Goal: Use online tool/utility: Utilize a website feature to perform a specific function

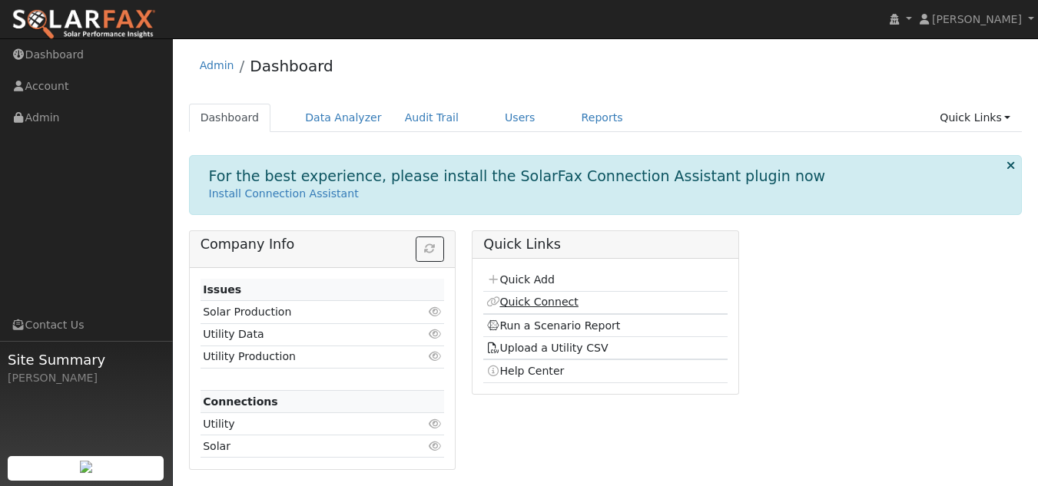
click at [518, 301] on link "Quick Connect" at bounding box center [532, 302] width 92 height 12
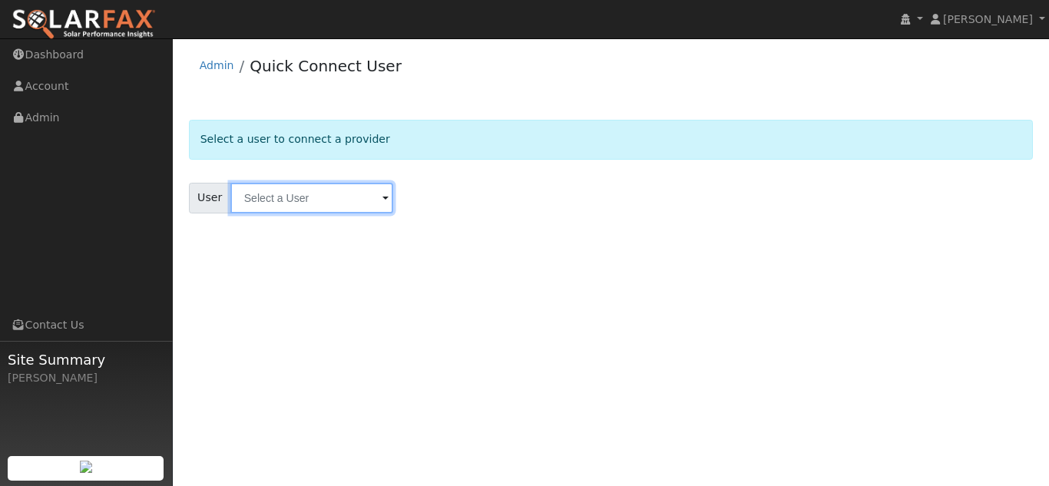
click at [350, 200] on input "text" at bounding box center [311, 198] width 163 height 31
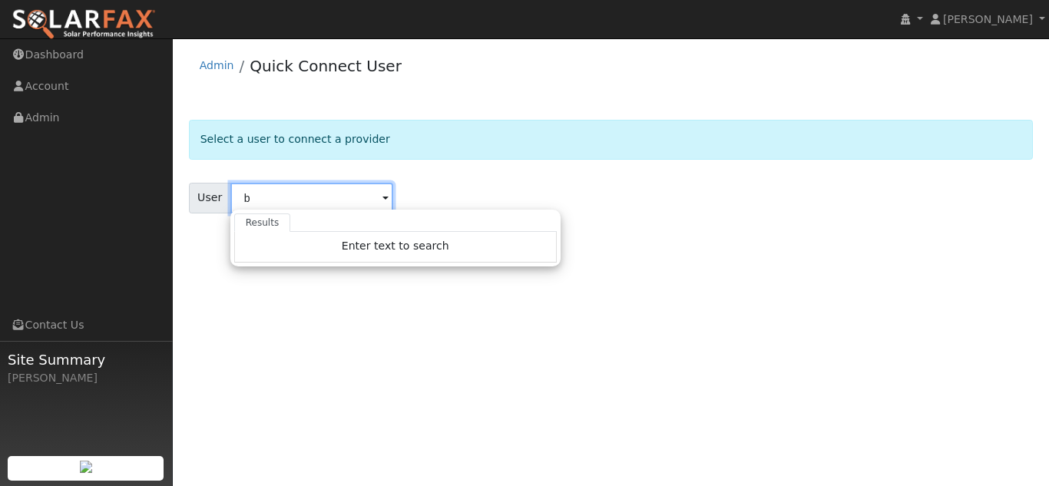
click at [350, 200] on input "b" at bounding box center [311, 198] width 163 height 31
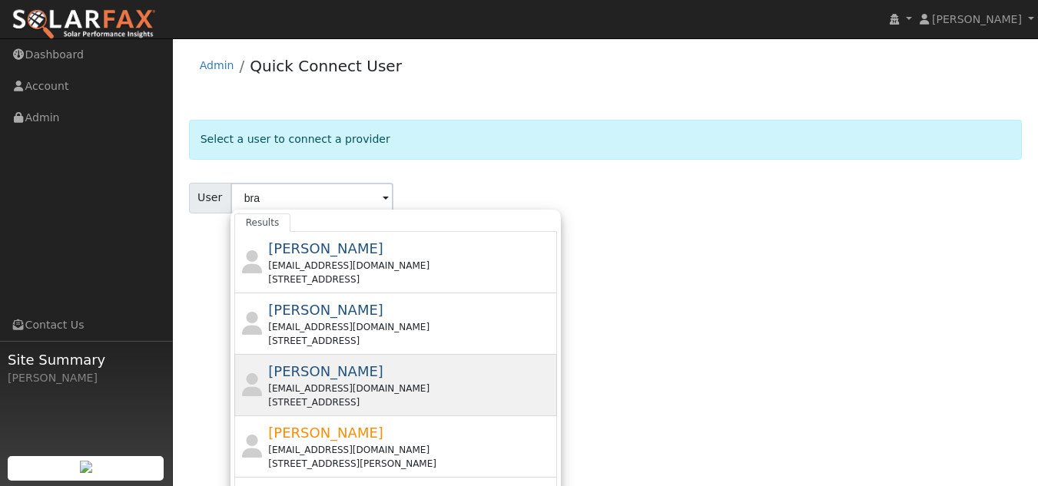
click at [295, 384] on div "bbltcraig@gmail.com" at bounding box center [410, 389] width 285 height 14
type input "Brandon Craig"
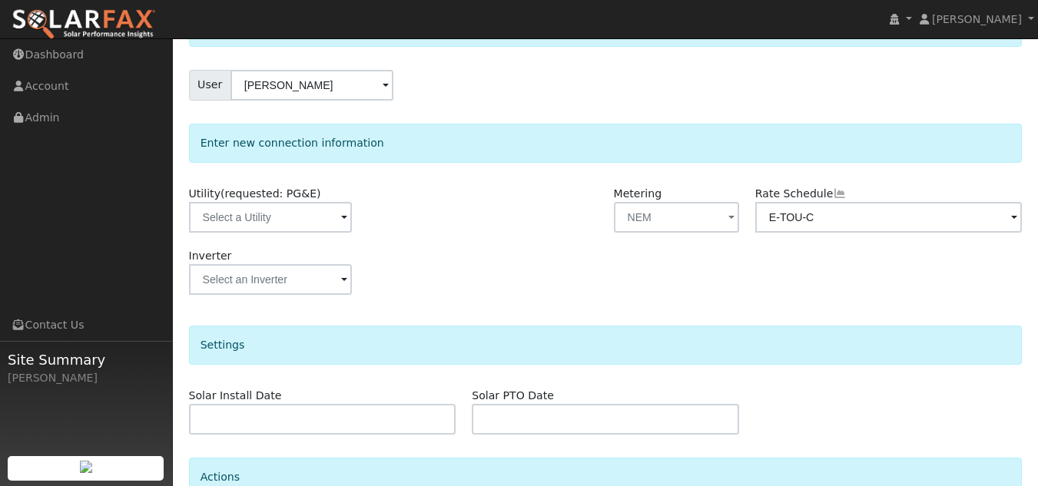
scroll to position [114, 0]
click at [343, 217] on span at bounding box center [344, 217] width 6 height 18
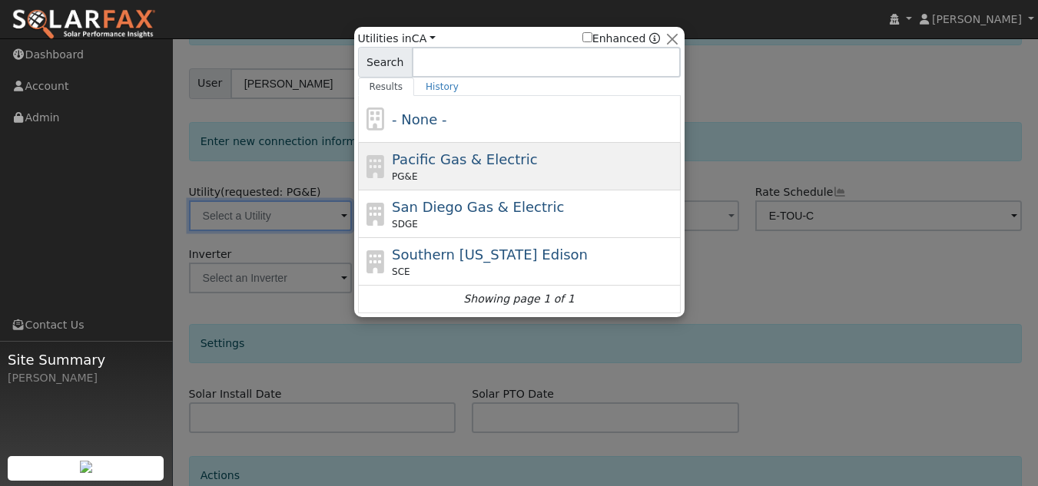
click at [426, 172] on div "PG&E" at bounding box center [534, 177] width 285 height 14
type input "PG&E"
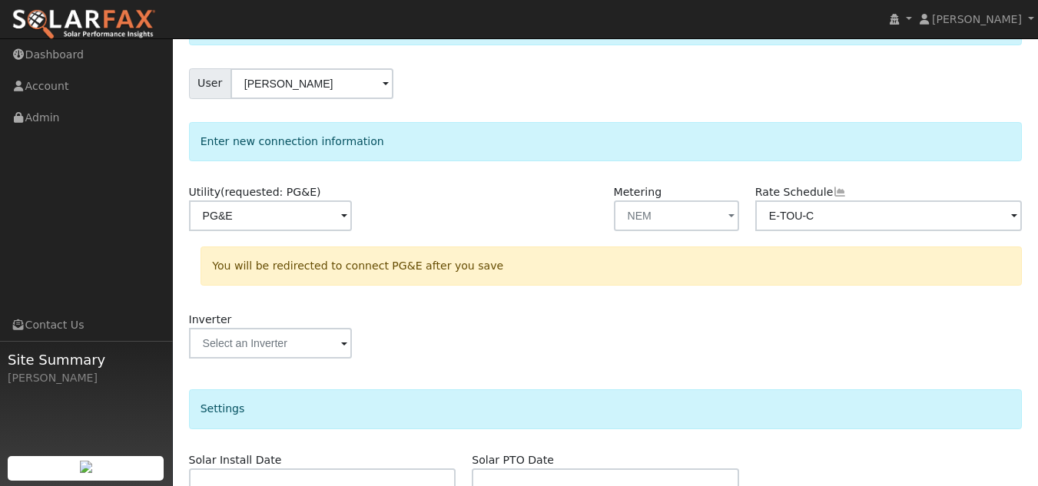
click at [422, 330] on div at bounding box center [322, 343] width 267 height 31
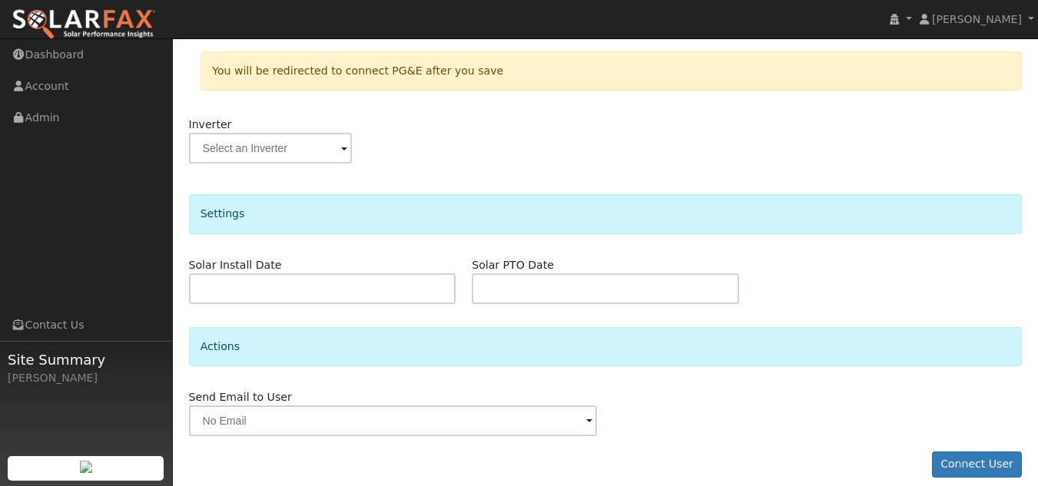
scroll to position [324, 0]
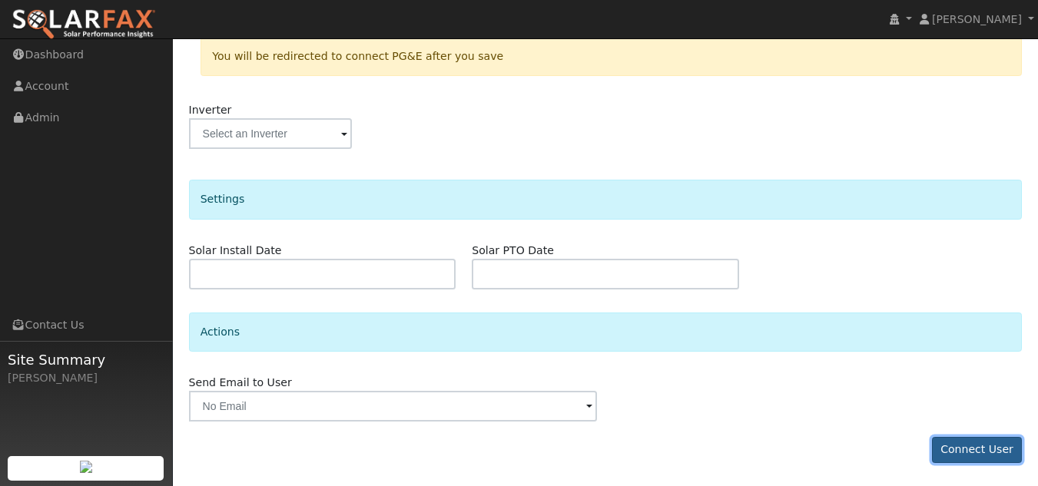
click at [966, 442] on button "Connect User" at bounding box center [977, 450] width 91 height 26
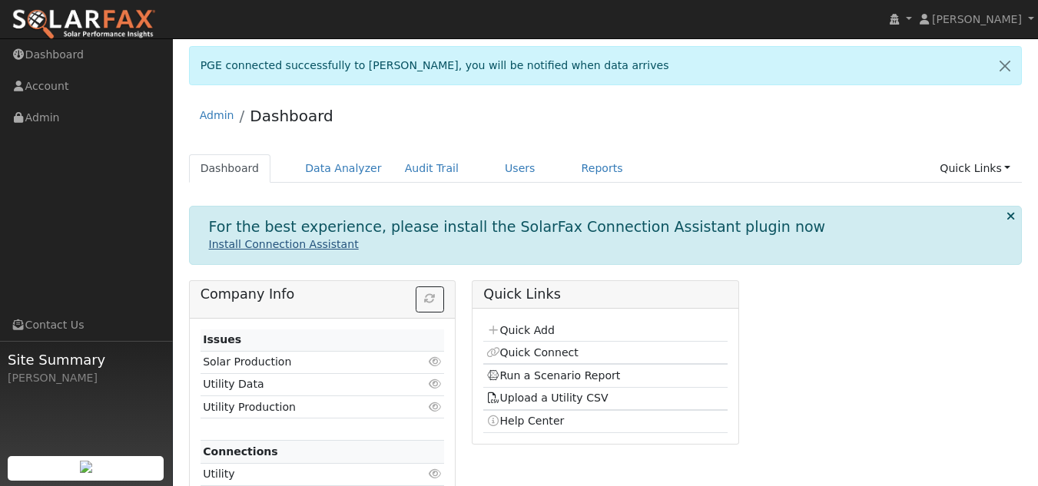
click at [303, 247] on link "Install Connection Assistant" at bounding box center [284, 244] width 150 height 12
click at [570, 167] on link "Reports" at bounding box center [602, 168] width 65 height 28
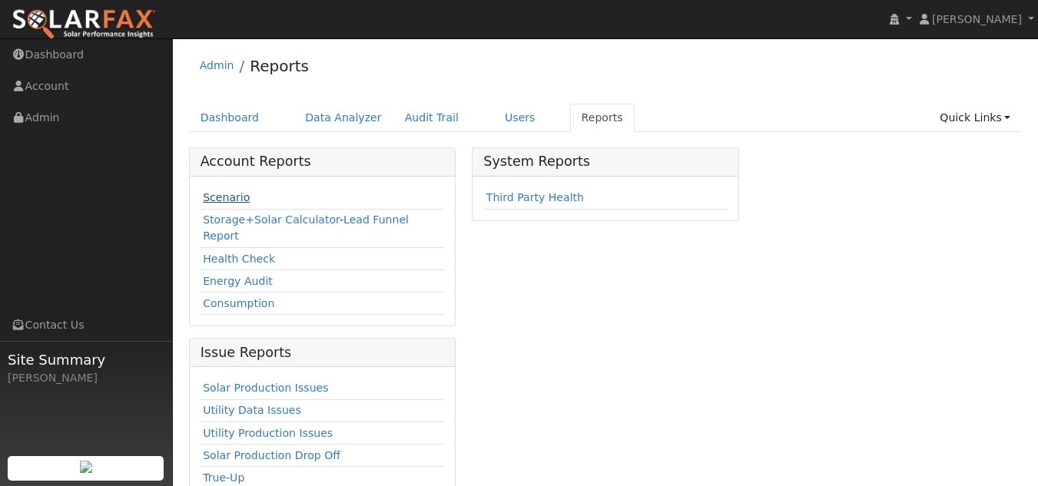
click at [234, 197] on link "Scenario" at bounding box center [226, 197] width 47 height 12
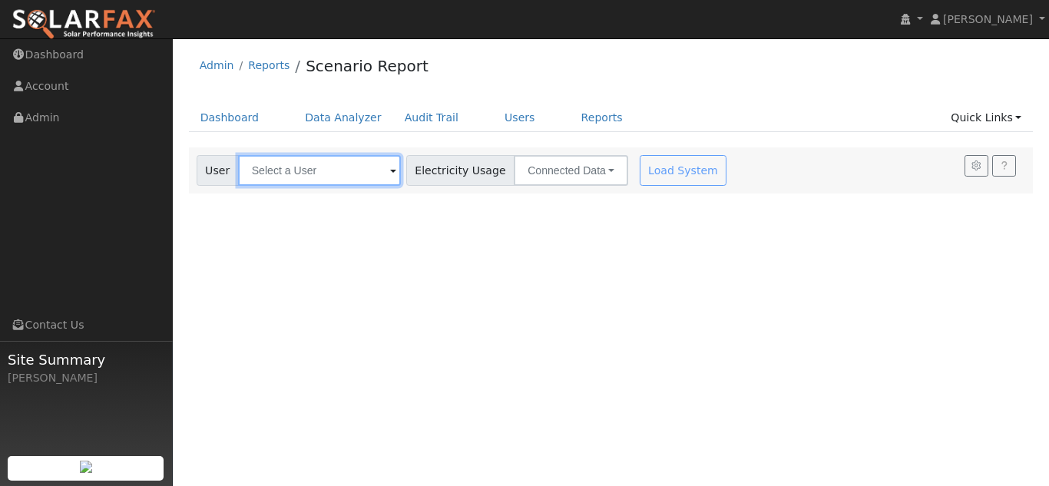
click at [316, 177] on input "text" at bounding box center [319, 170] width 163 height 31
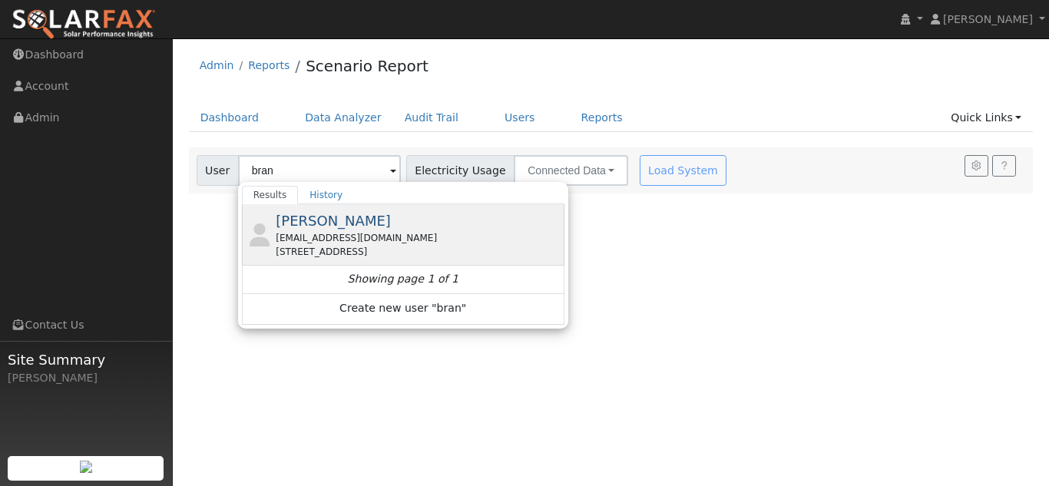
click at [315, 233] on div "[EMAIL_ADDRESS][DOMAIN_NAME]" at bounding box center [418, 238] width 285 height 14
type input "[PERSON_NAME]"
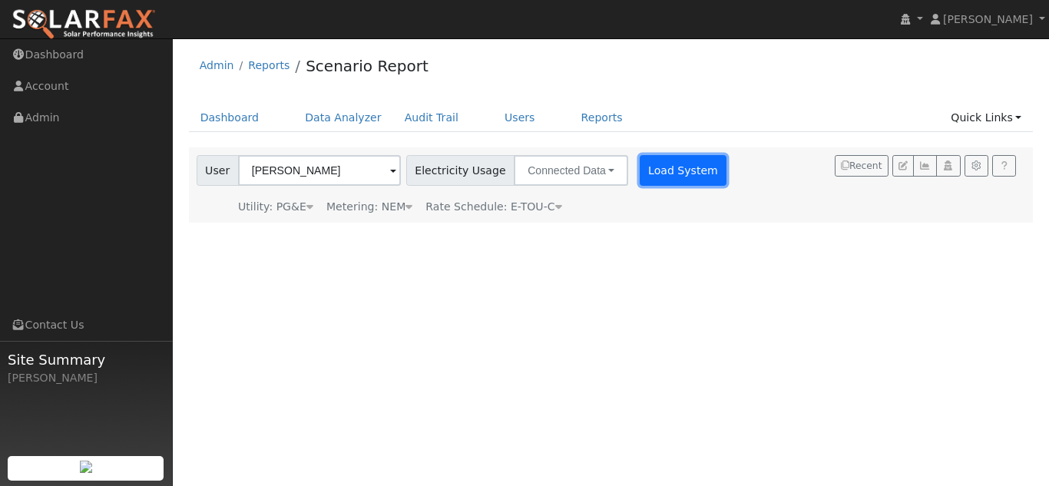
click at [673, 170] on button "Load System" at bounding box center [684, 170] width 88 height 31
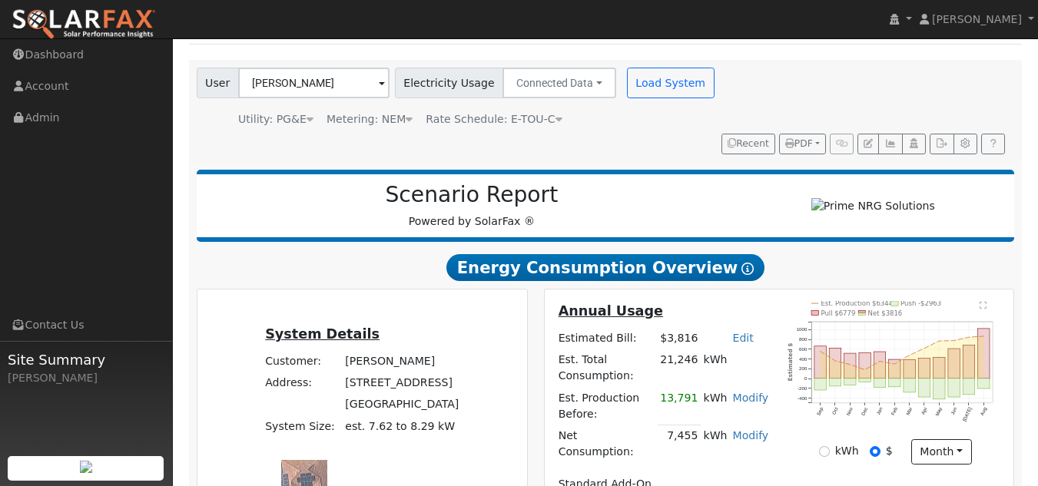
scroll to position [85, 0]
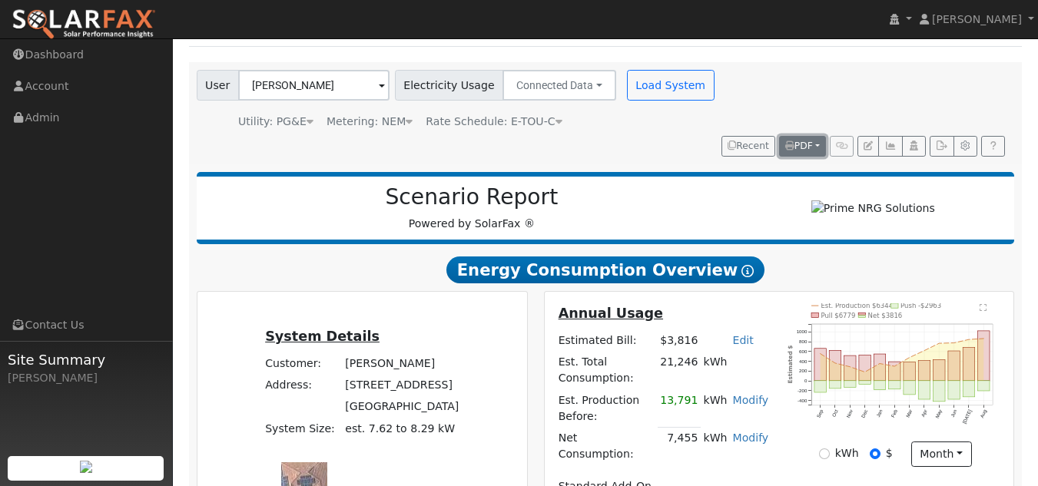
click at [807, 141] on span "PDF" at bounding box center [799, 146] width 28 height 11
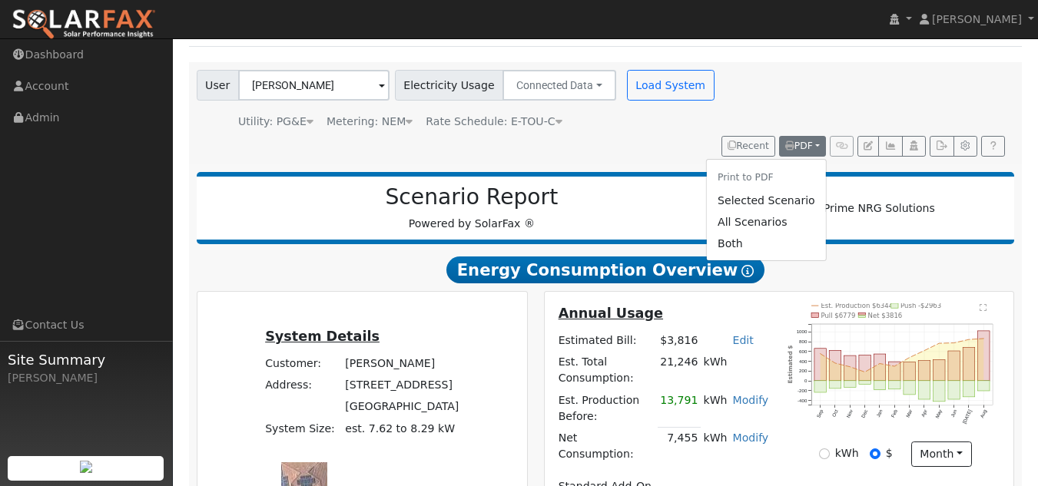
click at [678, 184] on h2 "Scenario Report" at bounding box center [471, 197] width 519 height 26
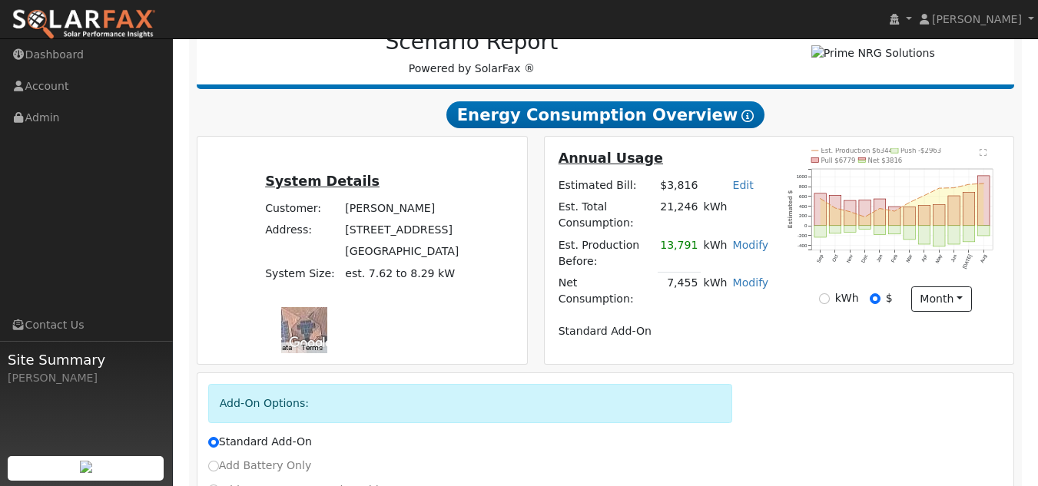
scroll to position [349, 0]
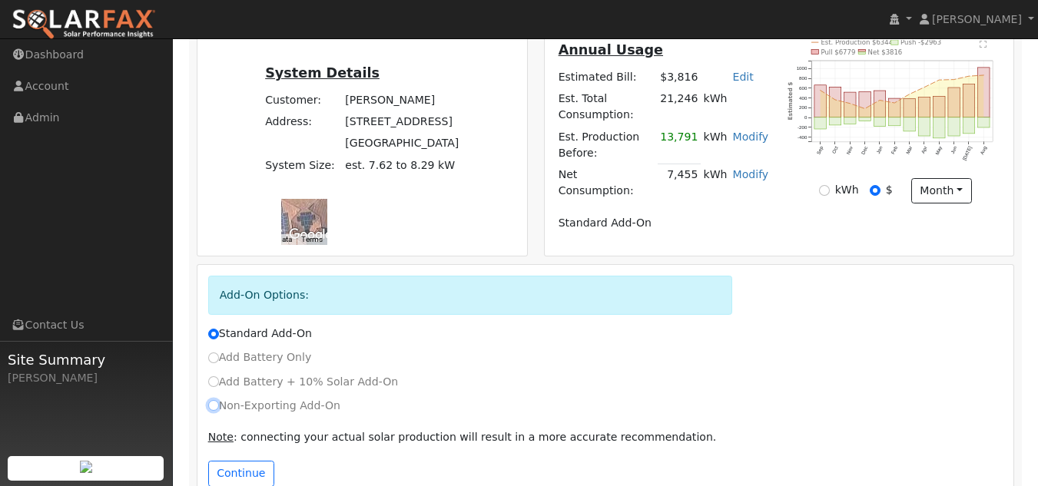
click at [214, 400] on input "Non-Exporting Add-On" at bounding box center [213, 405] width 11 height 11
radio input "true"
radio input "false"
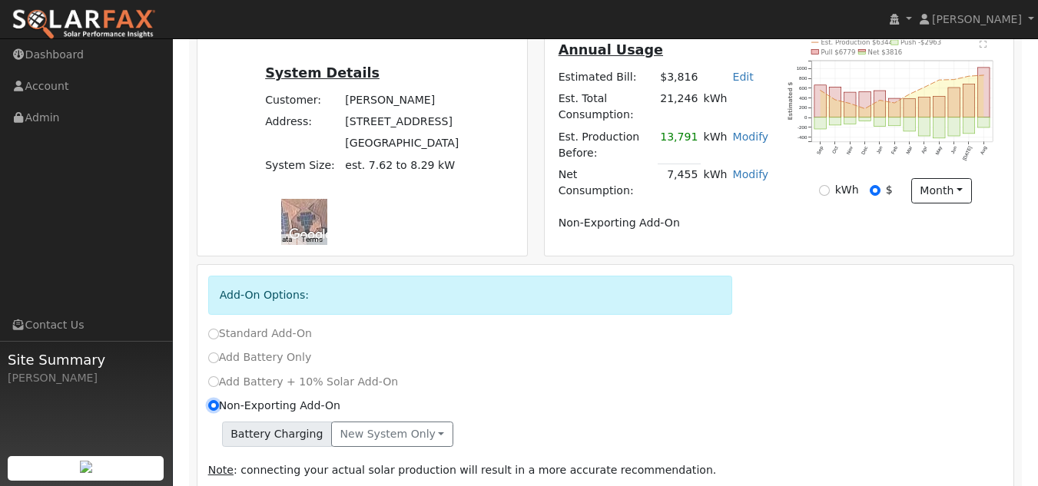
scroll to position [382, 0]
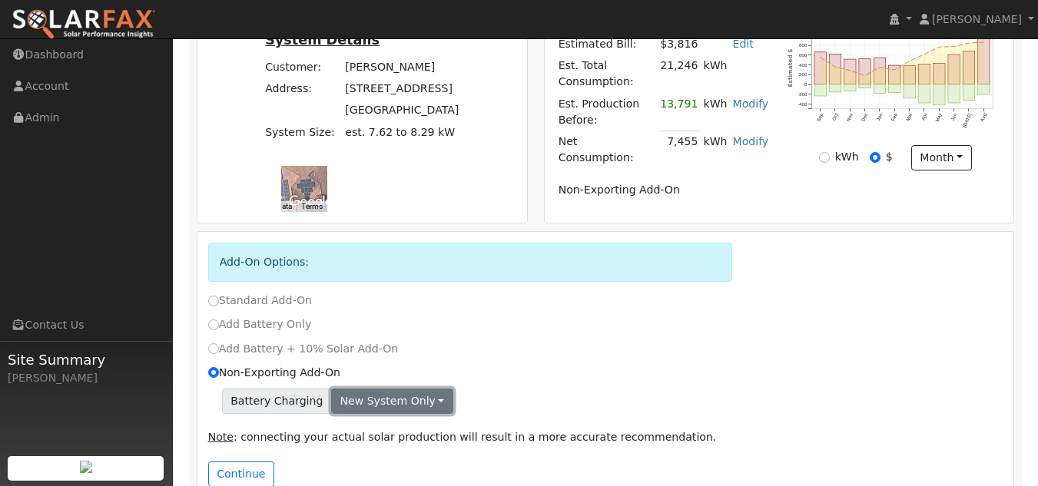
click at [419, 389] on button "New system only" at bounding box center [392, 402] width 122 height 26
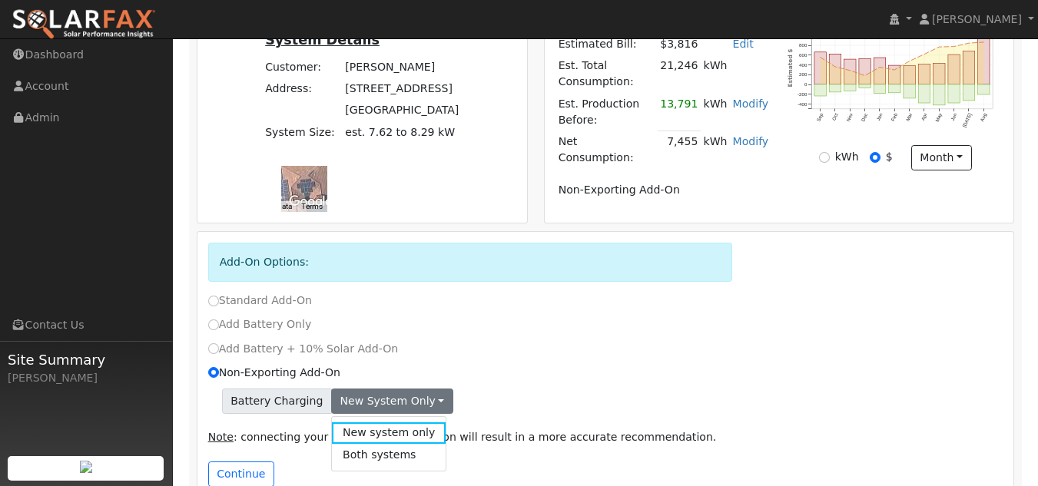
click at [475, 389] on div "Battery Charging New system only New system only Both systems" at bounding box center [605, 402] width 795 height 26
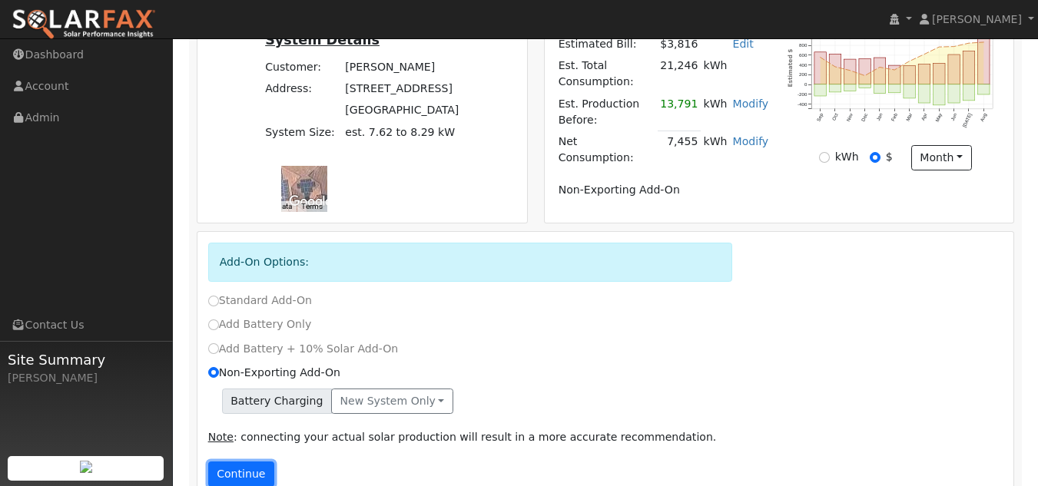
click at [234, 462] on button "Continue" at bounding box center [241, 475] width 66 height 26
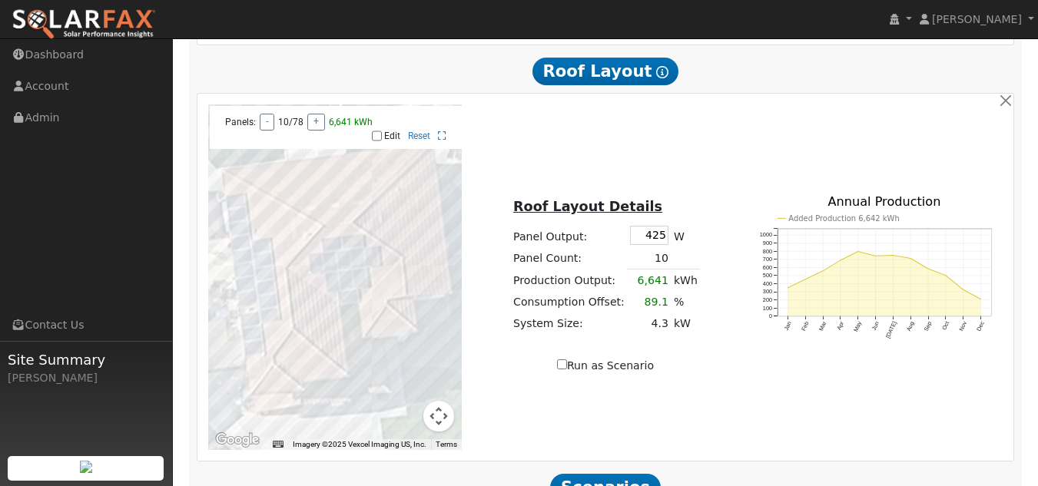
scroll to position [1042, 0]
click at [440, 245] on div at bounding box center [335, 277] width 254 height 346
click at [1005, 92] on button "button" at bounding box center [1005, 100] width 16 height 16
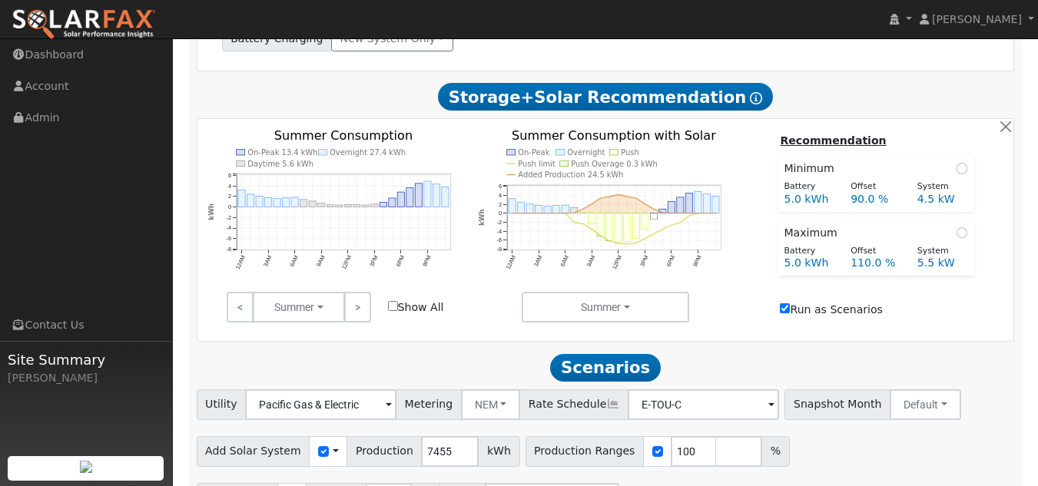
scroll to position [789, 0]
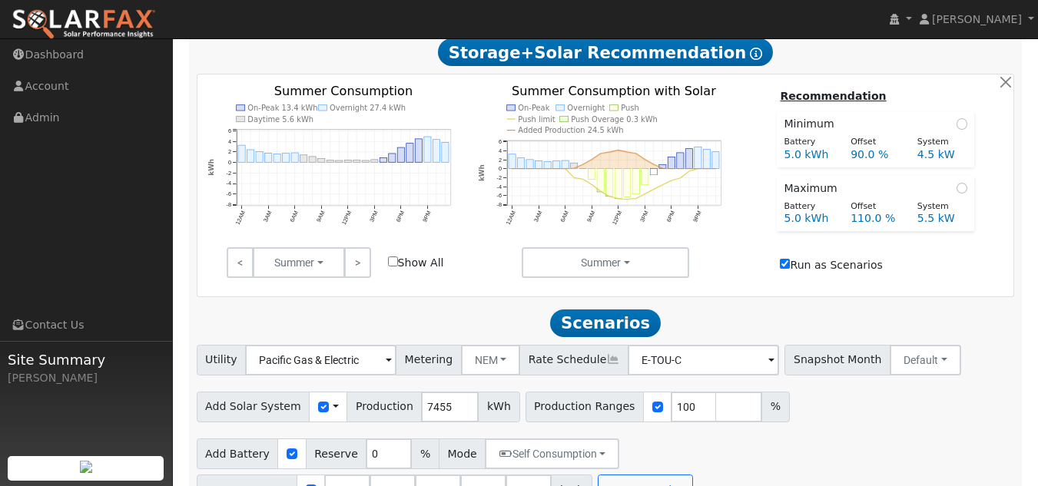
click at [502, 482] on span at bounding box center [499, 491] width 6 height 18
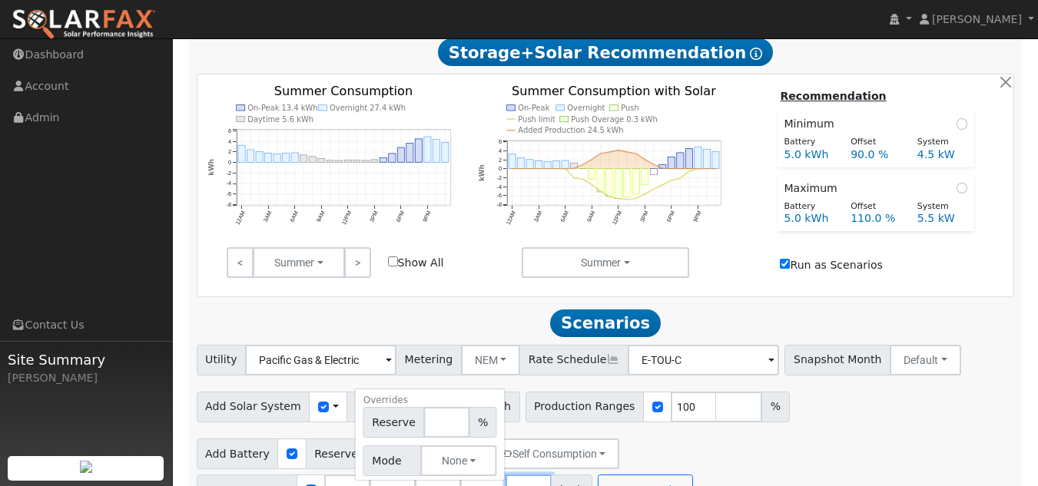
click at [552, 475] on input "180" at bounding box center [528, 490] width 46 height 31
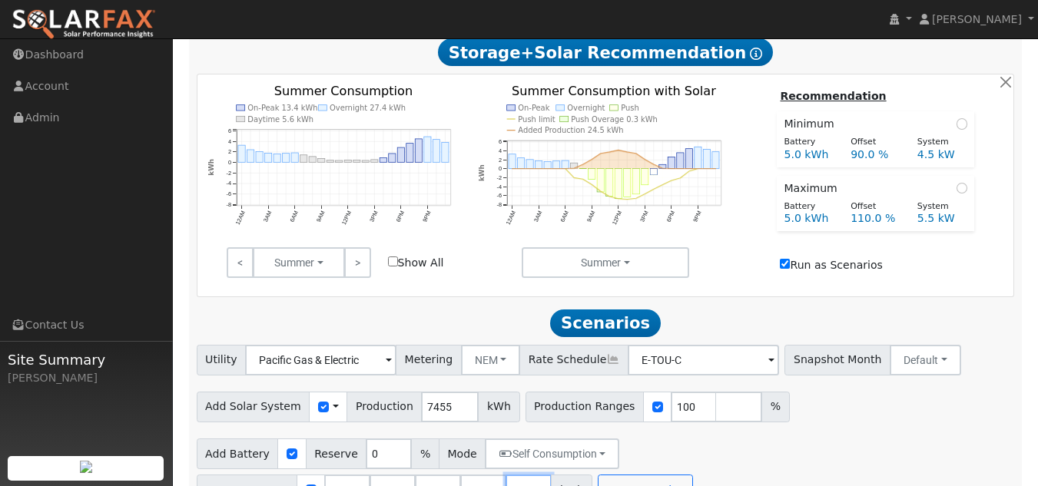
type input "1"
type input "13.5"
type input "15"
type input "20"
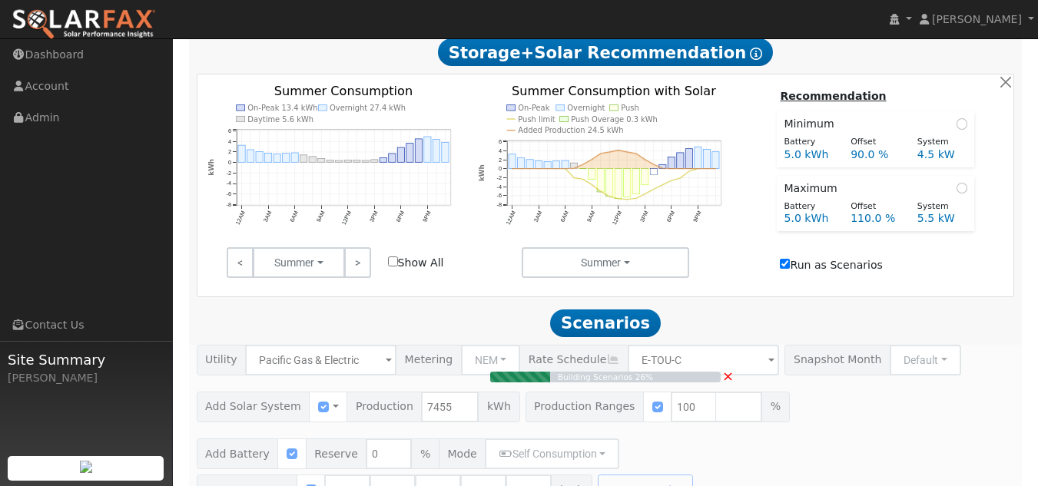
click at [889, 419] on div "Building Scenarios 26% ×" at bounding box center [605, 425] width 834 height 161
type input "5.5"
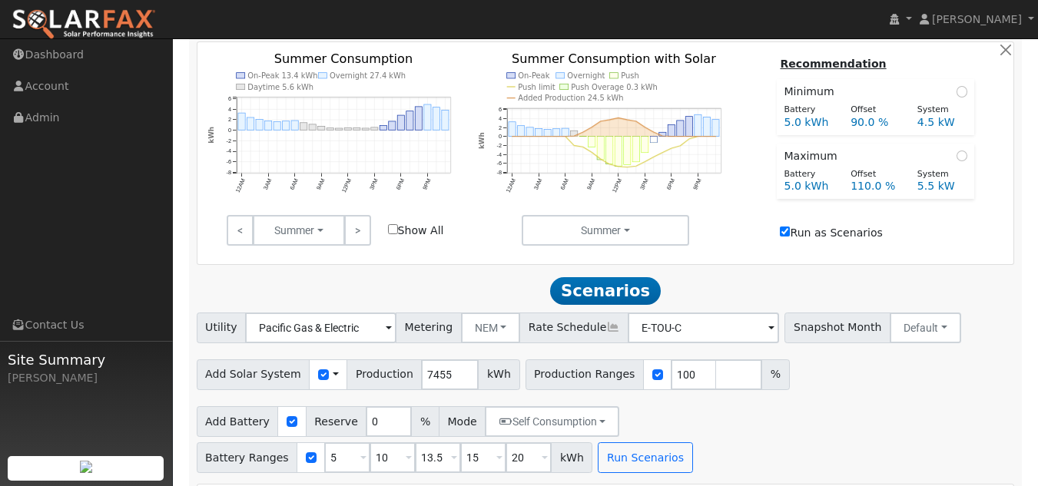
scroll to position [822, 0]
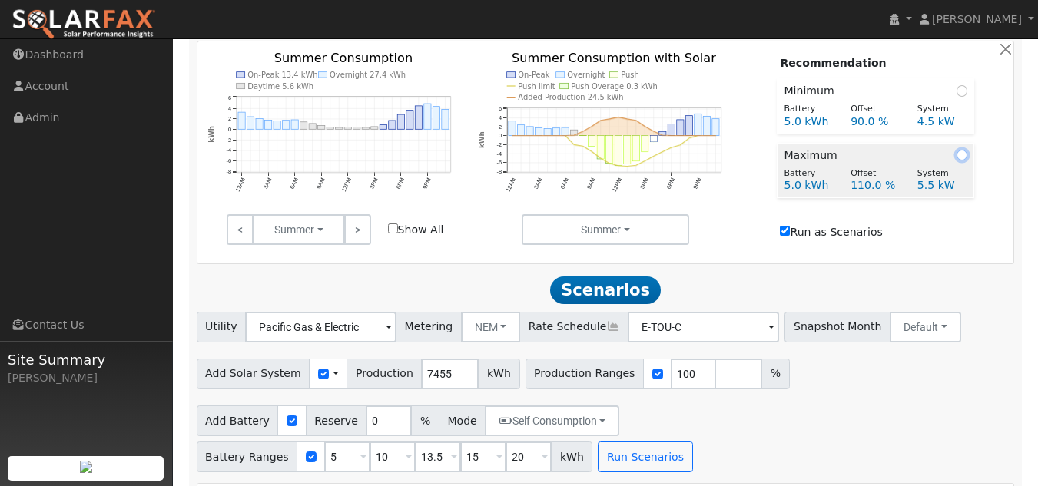
click at [960, 150] on input "radio" at bounding box center [961, 155] width 11 height 11
radio input "true"
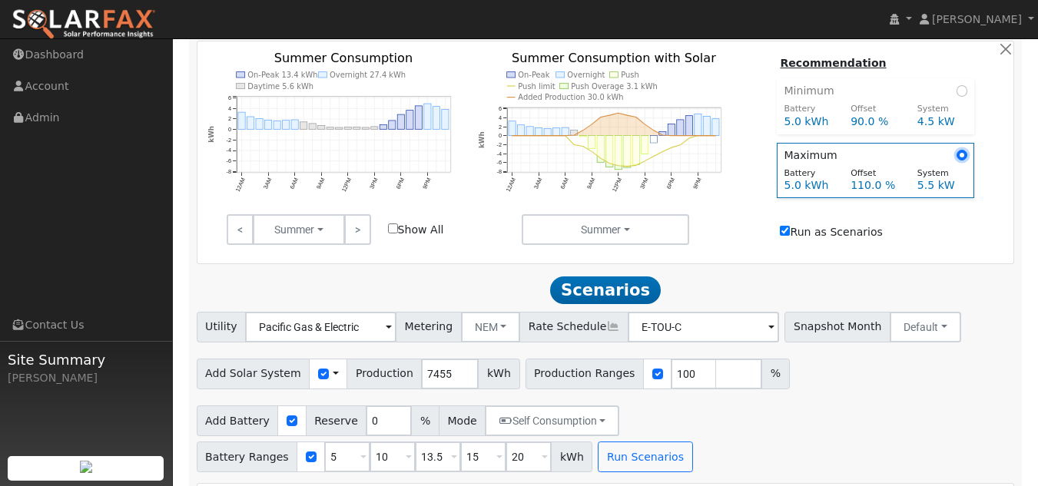
scroll to position [988, 0]
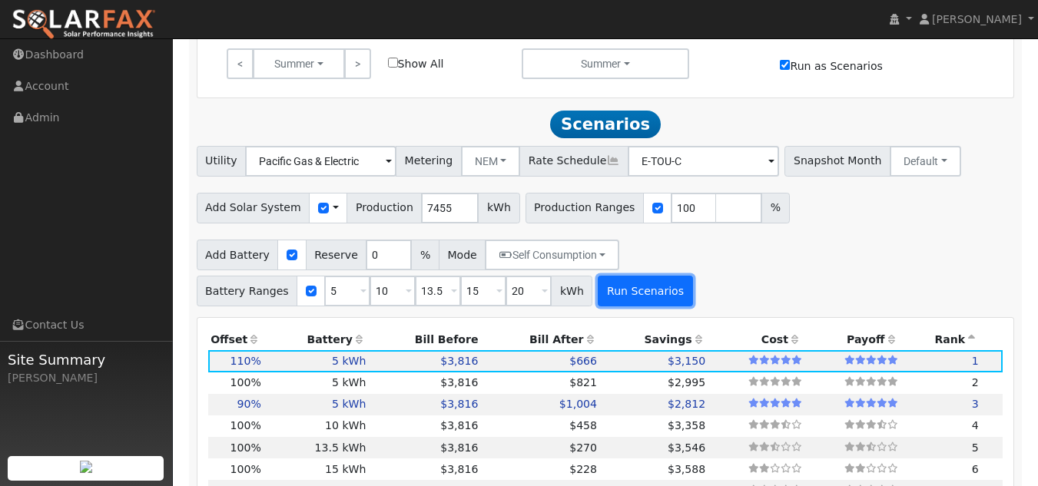
click at [598, 276] on button "Run Scenarios" at bounding box center [645, 291] width 94 height 31
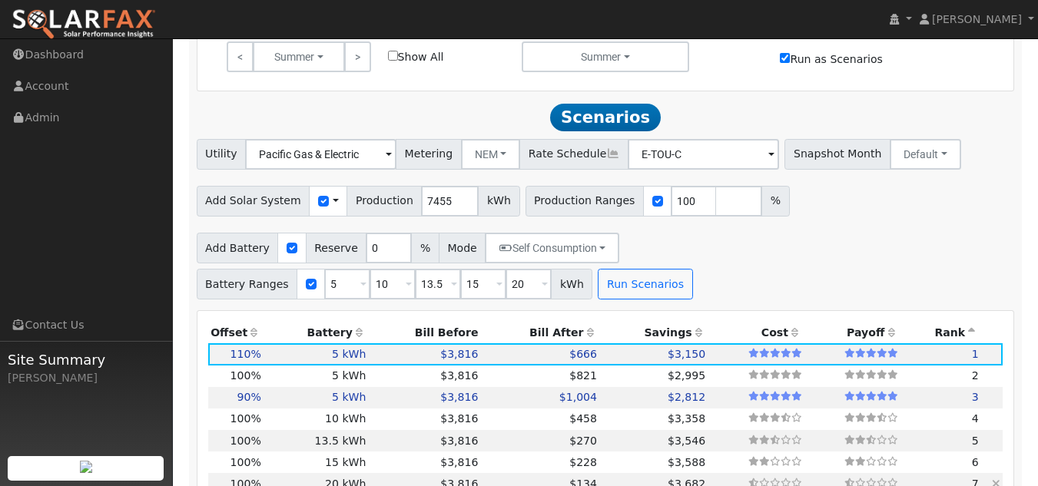
scroll to position [994, 0]
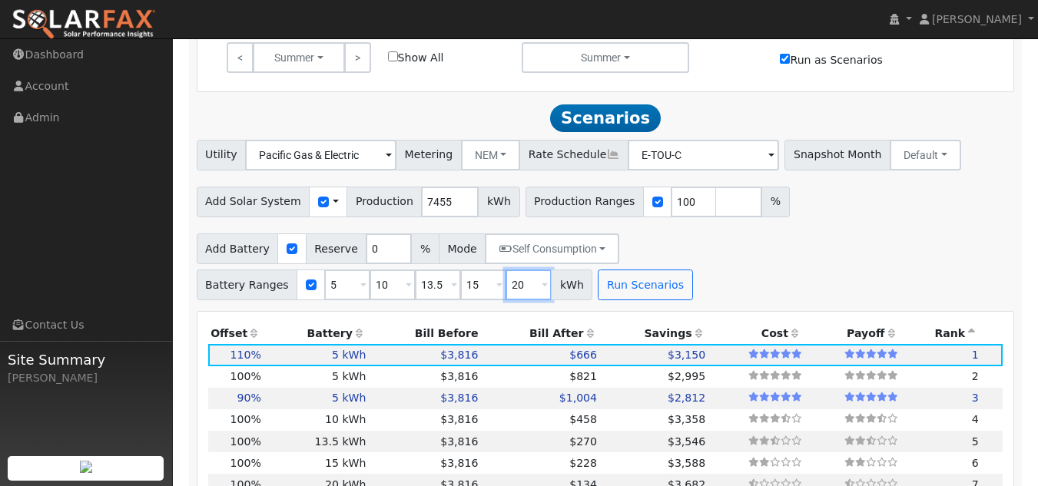
click at [552, 270] on input "20" at bounding box center [528, 285] width 46 height 31
type input "27"
click at [863, 250] on div "Add Battery Reserve 0 % Mode Self Consumption Self Consumption Peak Savings Bac…" at bounding box center [605, 264] width 823 height 72
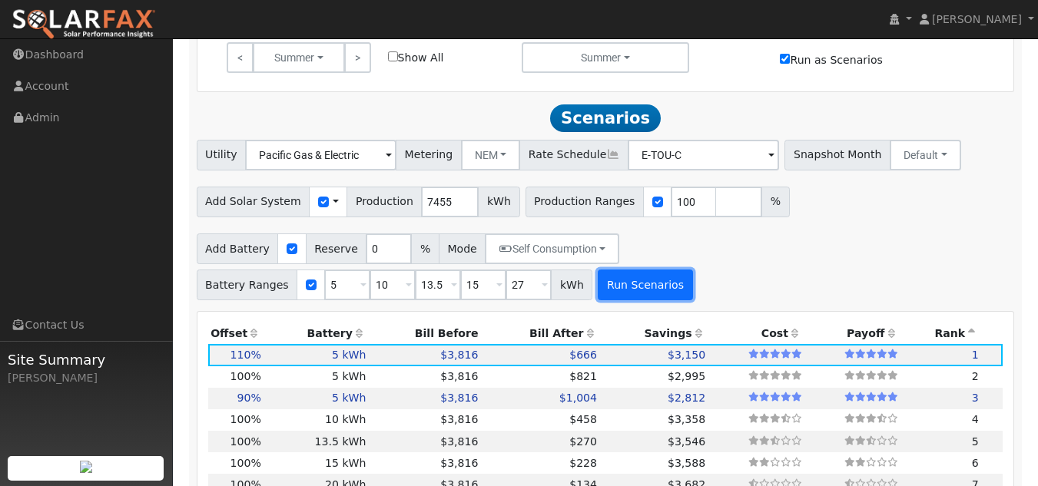
click at [598, 270] on button "Run Scenarios" at bounding box center [645, 285] width 94 height 31
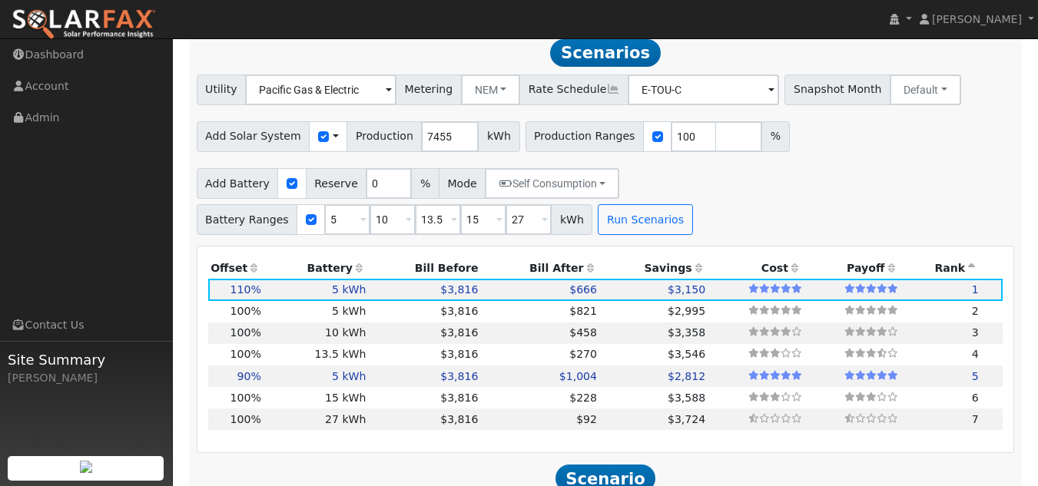
scroll to position [1060, 0]
click at [601, 408] on td "$3,724" at bounding box center [654, 419] width 108 height 22
type input "5.0"
type input "$14,910"
type input "$59,400"
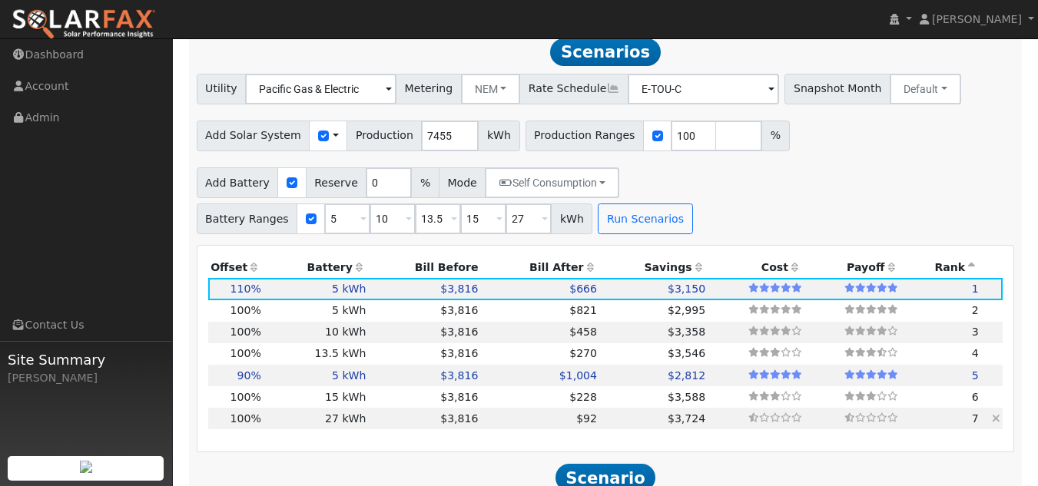
type input "$22,293"
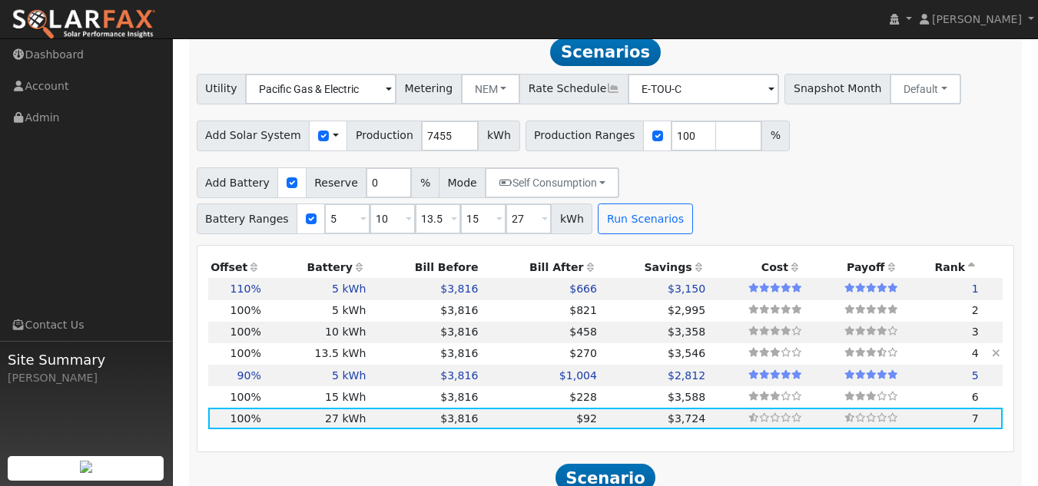
click at [608, 343] on td "$3,546" at bounding box center [654, 354] width 108 height 22
type input "$29,700"
type input "$13,383"
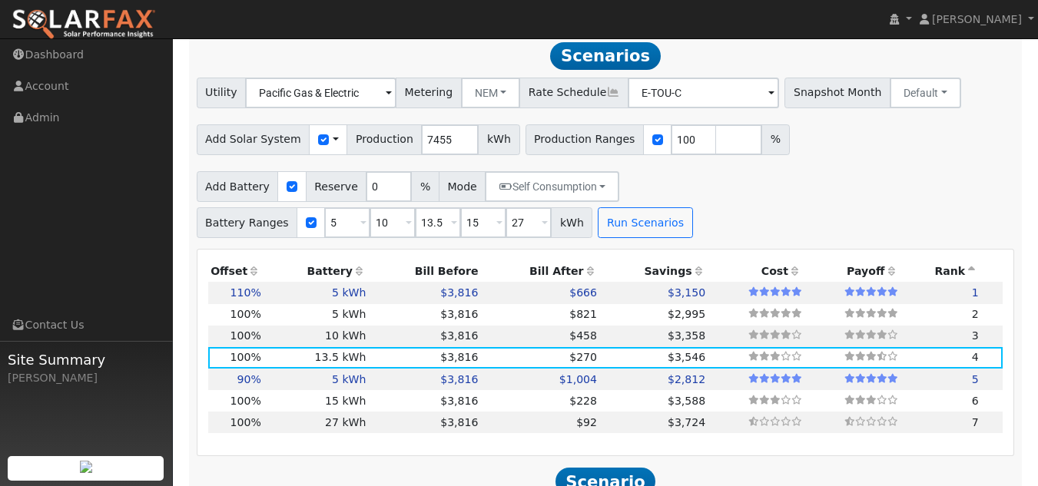
scroll to position [1138, 0]
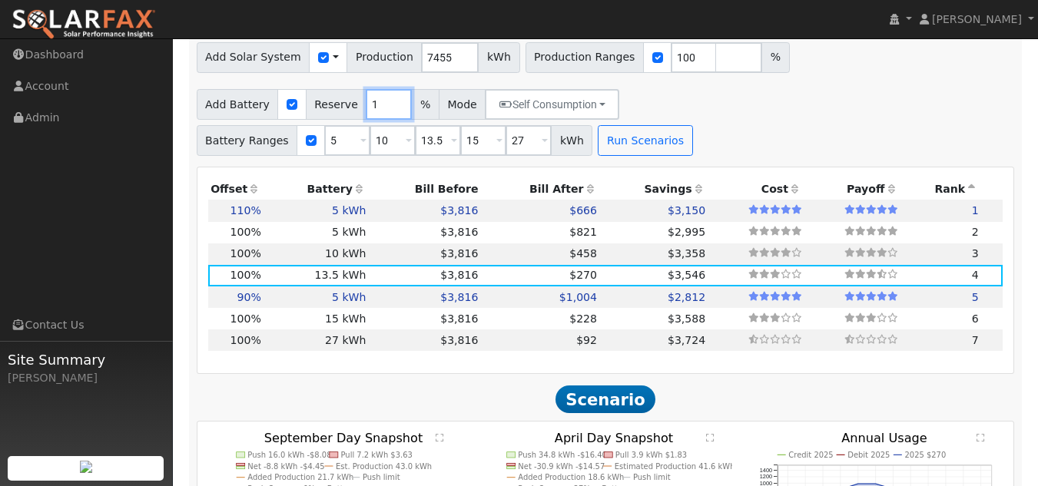
click at [386, 89] on input "1" at bounding box center [389, 104] width 46 height 31
click at [386, 89] on input "2" at bounding box center [389, 104] width 46 height 31
click at [386, 89] on input "3" at bounding box center [389, 104] width 46 height 31
click at [386, 89] on input "4" at bounding box center [389, 104] width 46 height 31
click at [386, 89] on input "5" at bounding box center [389, 104] width 46 height 31
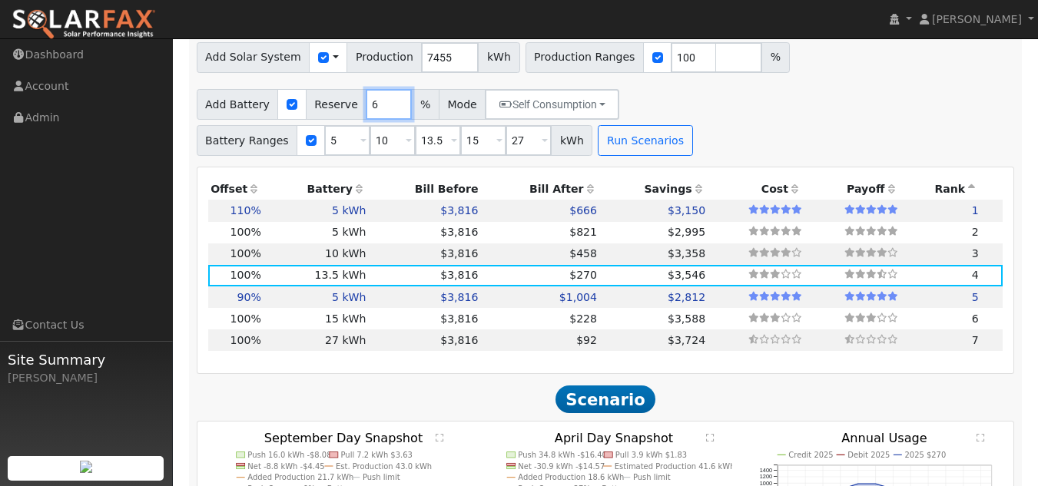
click at [386, 89] on input "6" at bounding box center [389, 104] width 46 height 31
click at [386, 89] on input "7" at bounding box center [389, 104] width 46 height 31
click at [386, 89] on input "8" at bounding box center [389, 104] width 46 height 31
click at [386, 89] on input "9" at bounding box center [389, 104] width 46 height 31
type input "10"
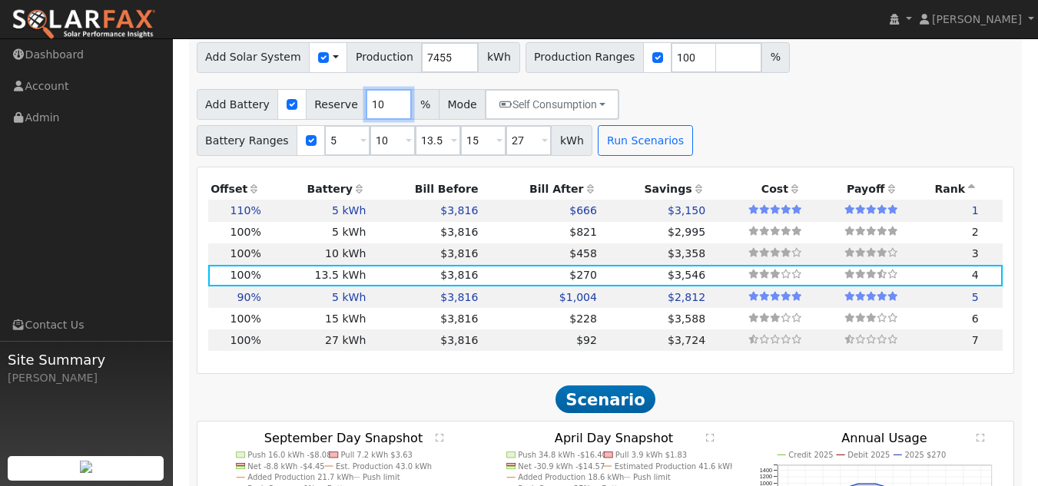
click at [386, 89] on input "10" at bounding box center [389, 104] width 46 height 31
click at [598, 125] on button "Run Scenarios" at bounding box center [645, 140] width 94 height 31
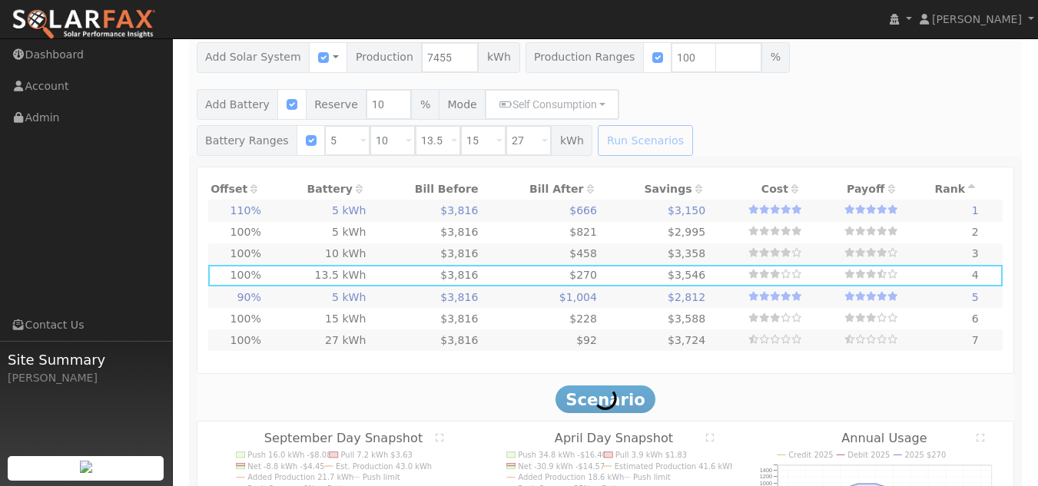
type input "5.5"
type input "$16,400"
type input "$11,000"
type input "$8,220"
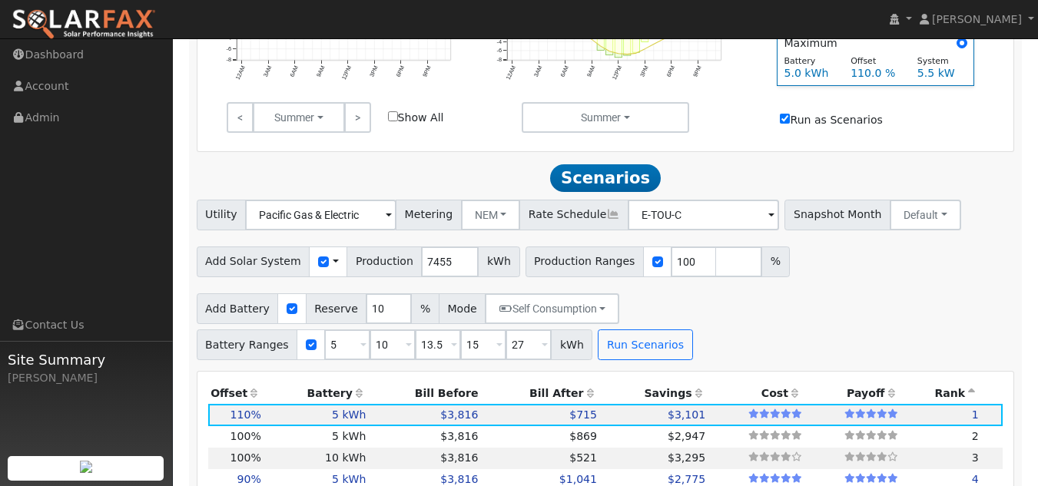
scroll to position [935, 0]
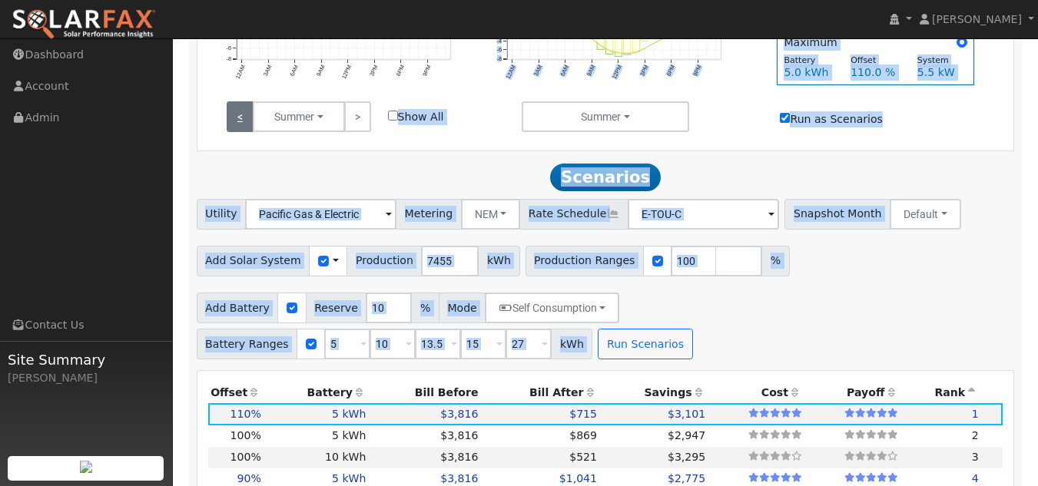
drag, startPoint x: 578, startPoint y: 334, endPoint x: 242, endPoint y: 92, distance: 413.8
click at [242, 92] on div "Scenario Report Powered by SolarFax ® Energy Consumption Overview Show Help Thi…" at bounding box center [605, 452] width 833 height 2275
click at [538, 300] on div "Add Battery Reserve 10 % Mode Self Consumption Self Consumption Peak Savings Ba…" at bounding box center [605, 323] width 823 height 72
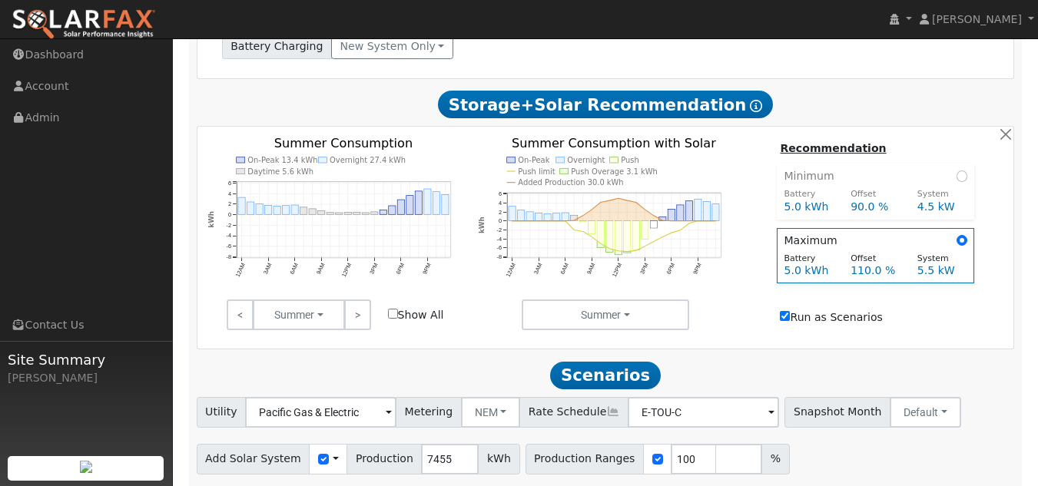
scroll to position [776, 0]
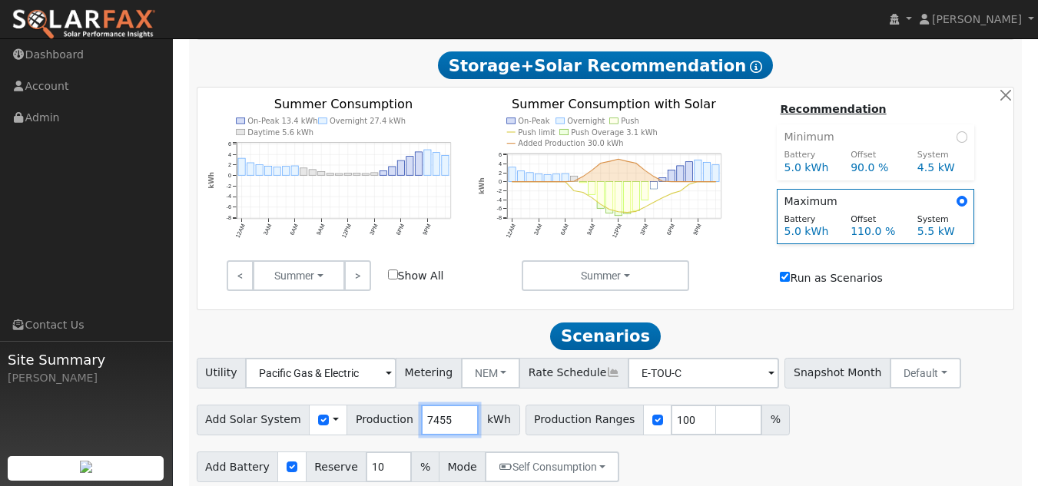
click at [438, 405] on input "7455" at bounding box center [450, 420] width 58 height 31
click at [790, 399] on div "Add Solar System Use CSV Data Production 6603 kWh Production Ranges 100 %" at bounding box center [605, 417] width 823 height 36
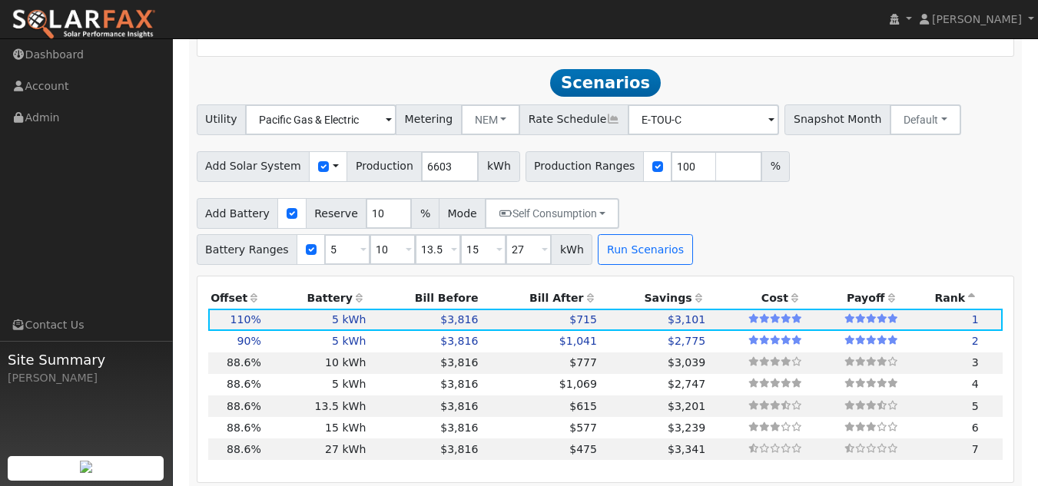
scroll to position [1030, 0]
click at [592, 218] on div "Add Battery Reserve 10 % Mode Self Consumption Self Consumption Peak Savings Ba…" at bounding box center [605, 228] width 823 height 72
click at [433, 151] on input "6603" at bounding box center [450, 166] width 58 height 31
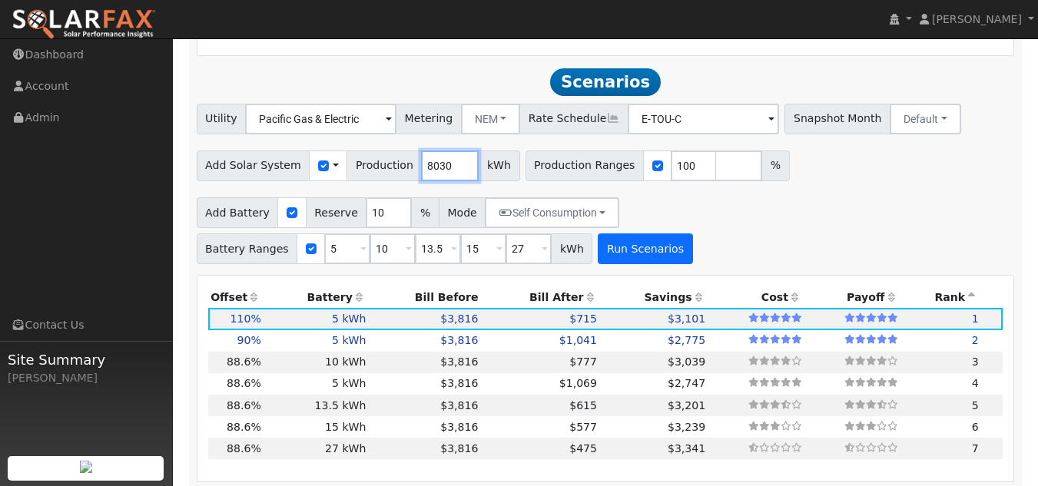
type input "8030"
click at [598, 234] on button "Run Scenarios" at bounding box center [645, 249] width 94 height 31
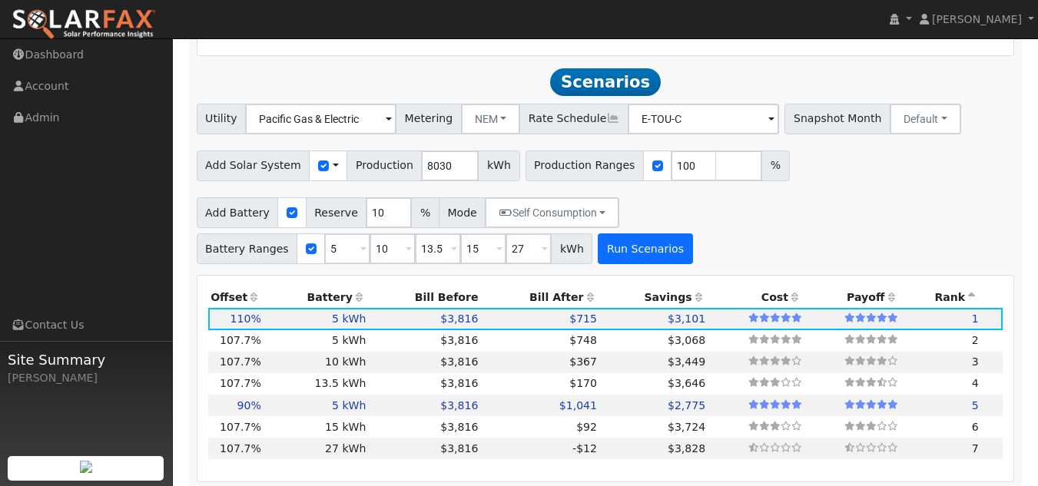
scroll to position [1016, 0]
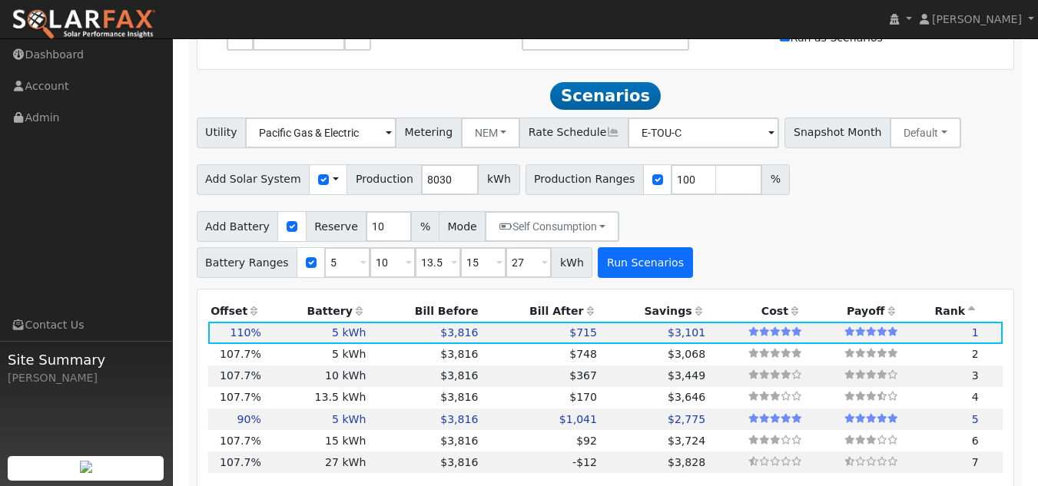
click at [250, 210] on div "Add Battery Reserve 10 % Mode Self Consumption Self Consumption Peak Savings Ba…" at bounding box center [605, 242] width 823 height 72
click at [382, 387] on td "$3,816" at bounding box center [425, 398] width 112 height 22
type input "5.4"
type input "$16,060"
type input "$29,700"
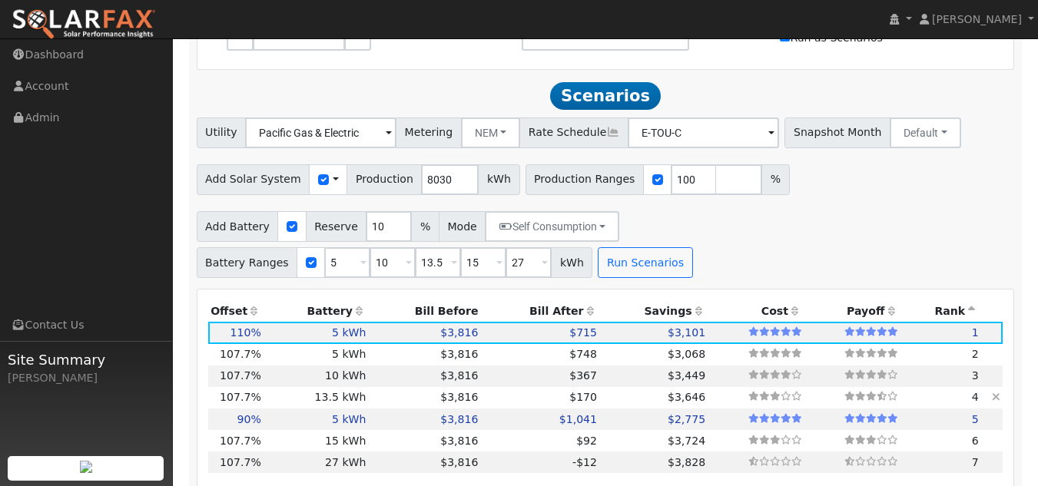
type input "$13,728"
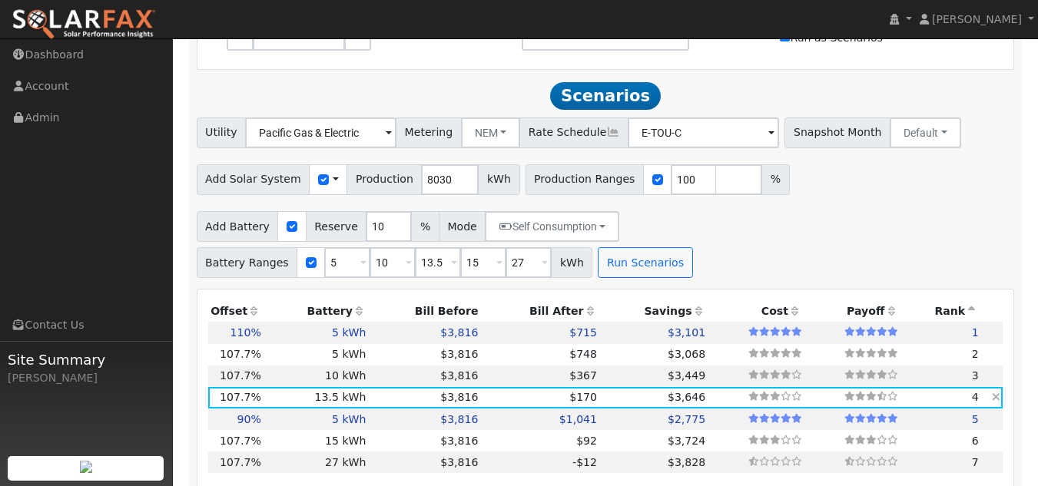
click at [498, 387] on td "$170" at bounding box center [540, 398] width 119 height 22
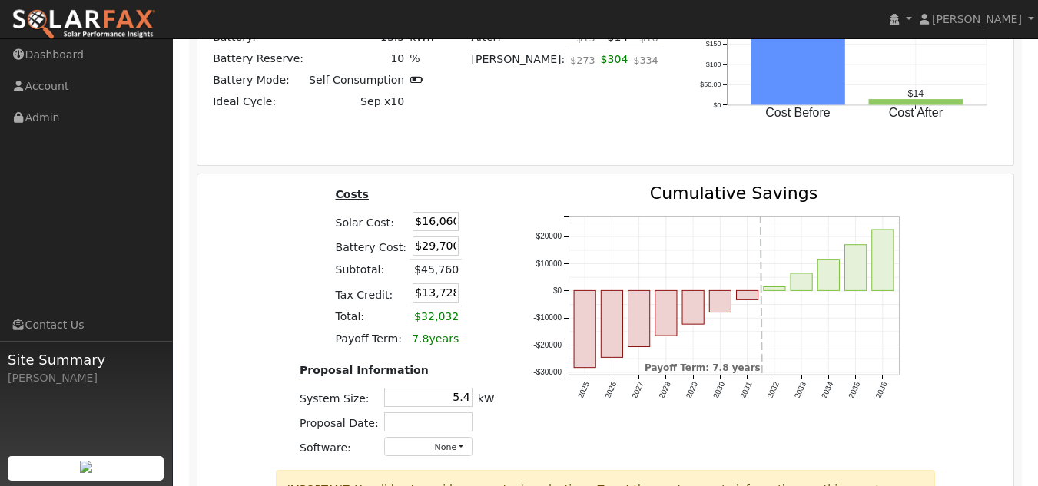
scroll to position [1906, 0]
click at [449, 236] on input "$29,700" at bounding box center [435, 245] width 46 height 19
type input "$18,500"
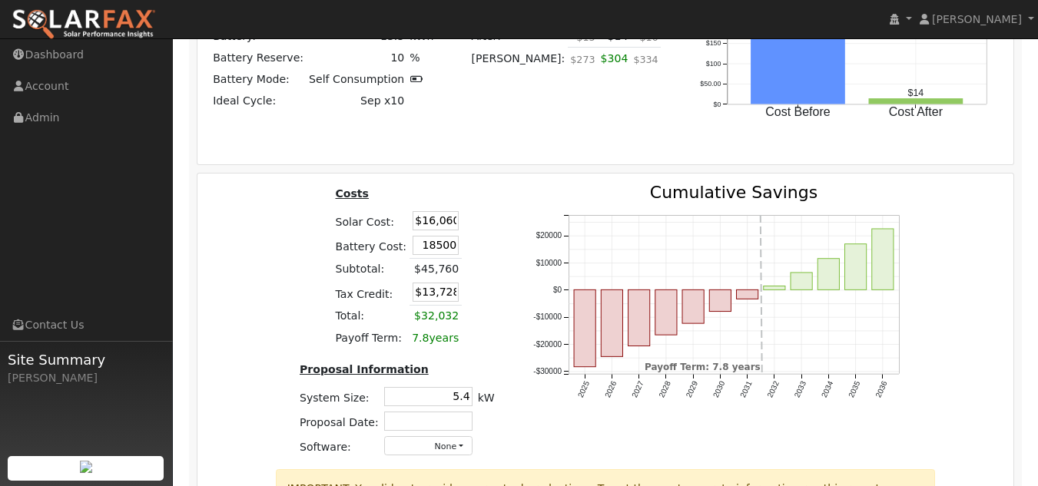
type input "$10,368"
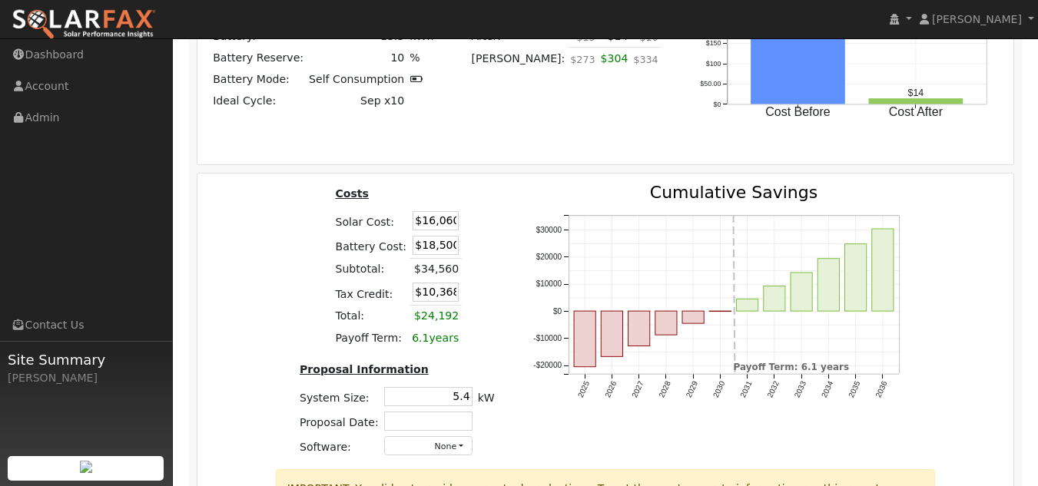
click at [483, 185] on div "Costs Solar Cost: $16,060 Battery Cost: $18,500 Subtotal: $34,560 Tax Credit: $…" at bounding box center [396, 326] width 233 height 284
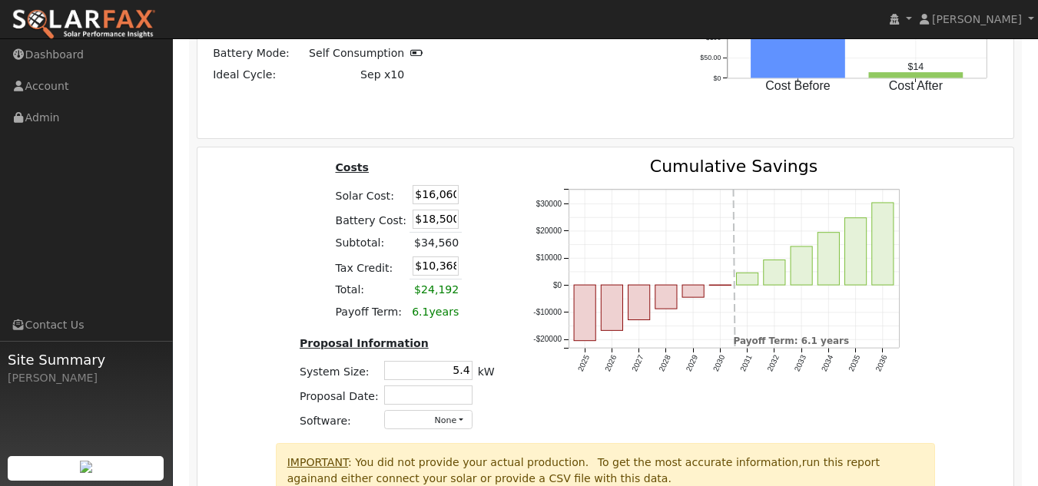
scroll to position [1933, 0]
click at [448, 184] on input "$16,060" at bounding box center [435, 193] width 46 height 19
type input "$18,999"
type input "$11,250"
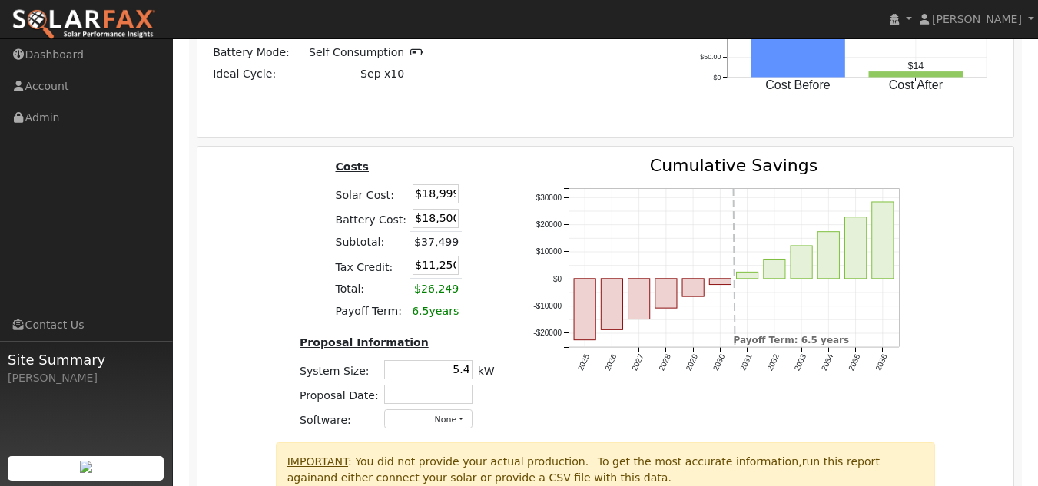
click at [462, 157] on div "Costs Solar Cost: $18,999 Battery Cost: $18,500 Subtotal: $37,499 Tax Credit: $…" at bounding box center [396, 299] width 233 height 284
click at [446, 360] on input "5.4" at bounding box center [428, 369] width 88 height 19
type input "7.0"
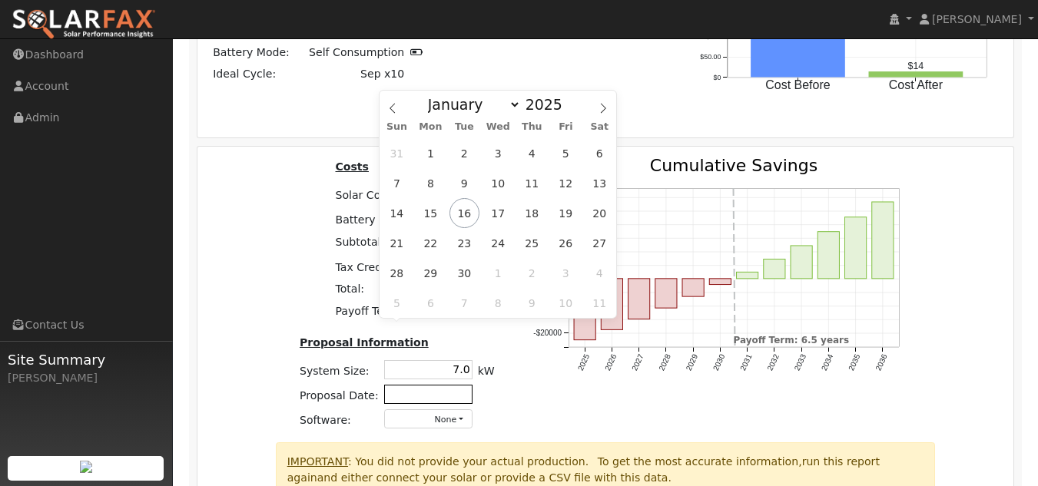
click at [454, 385] on input "text" at bounding box center [428, 394] width 88 height 19
click at [459, 221] on span "16" at bounding box center [464, 213] width 30 height 30
type input "[DATE]"
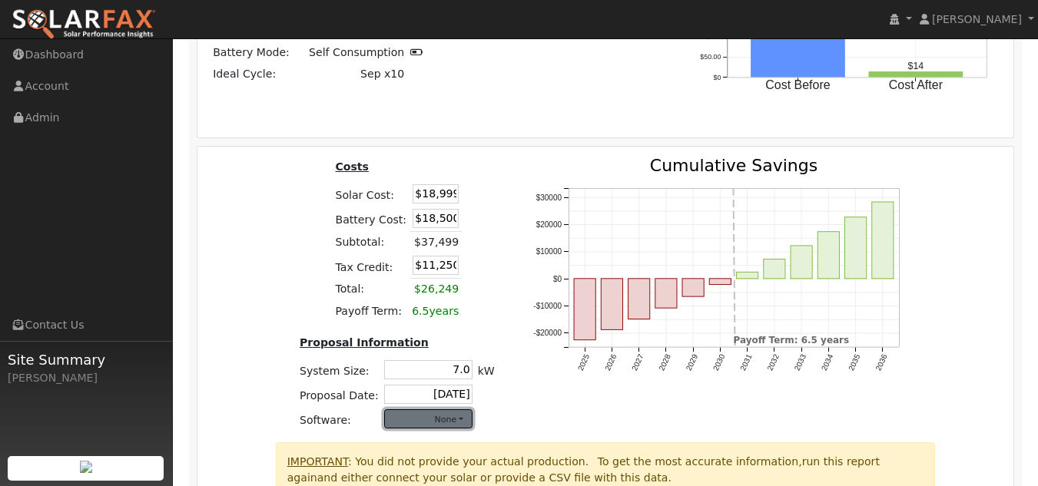
click at [458, 409] on button "None" at bounding box center [428, 418] width 88 height 19
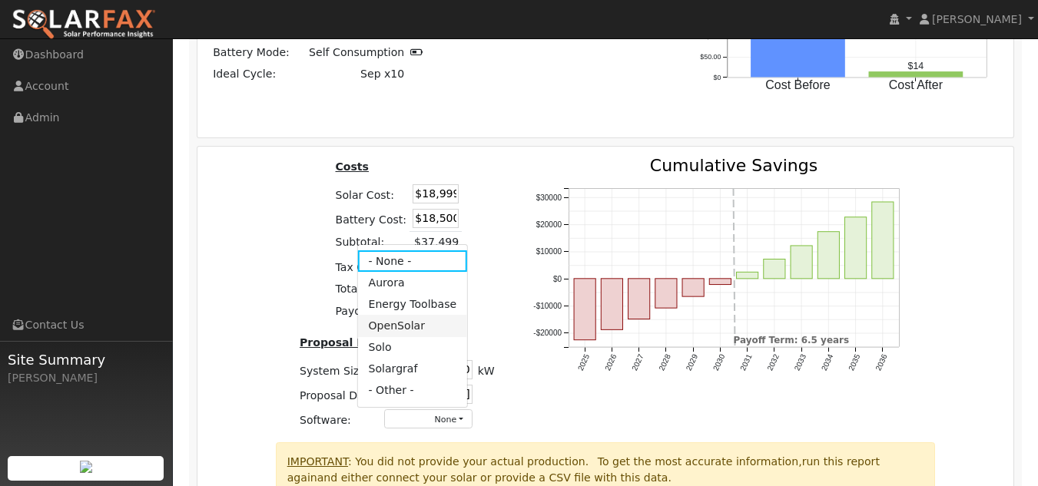
click at [412, 316] on link "OpenSolar" at bounding box center [412, 327] width 110 height 22
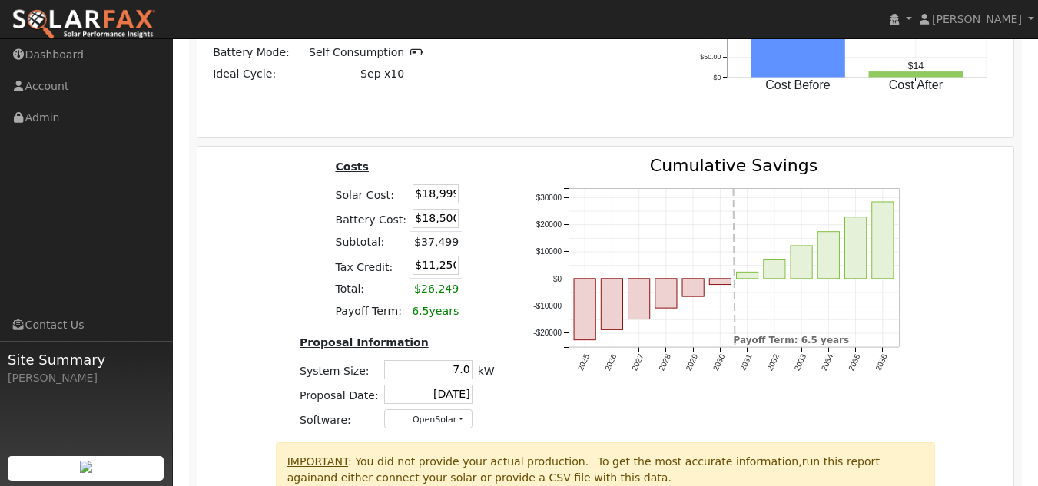
click at [519, 330] on div "2025 2026 2027 2028 2029 2030 2031 2032 2033 2034 2035 2036 -$20000 -$10000 $0 …" at bounding box center [721, 299] width 416 height 284
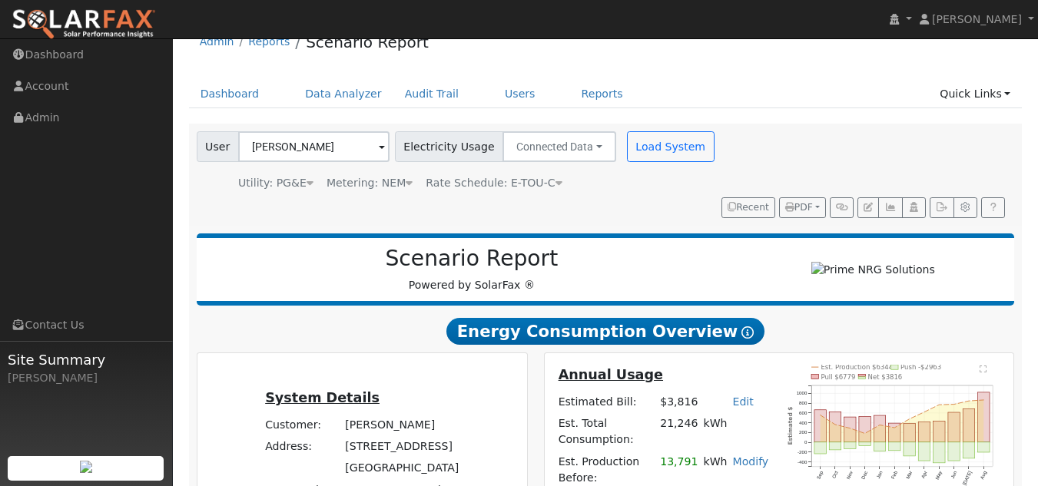
scroll to position [0, 0]
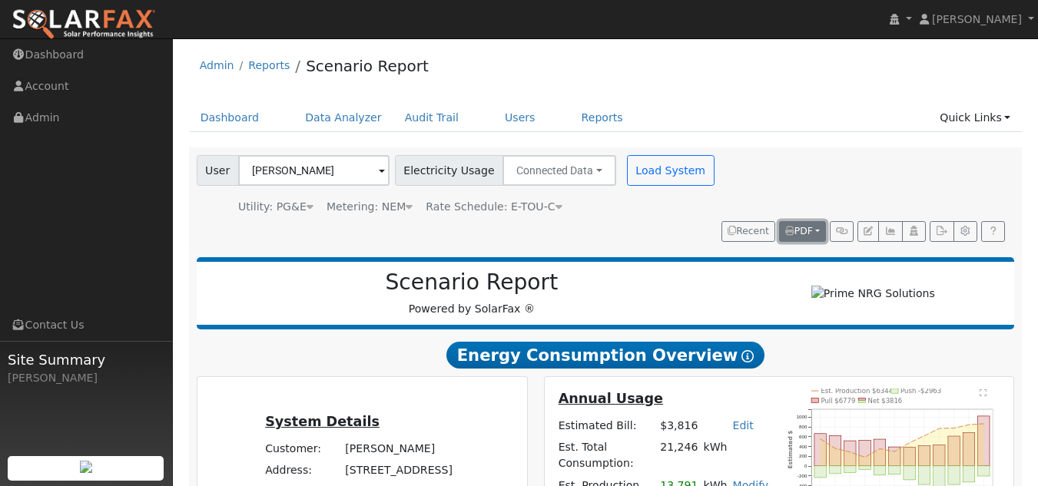
click at [813, 221] on button "PDF" at bounding box center [802, 232] width 47 height 22
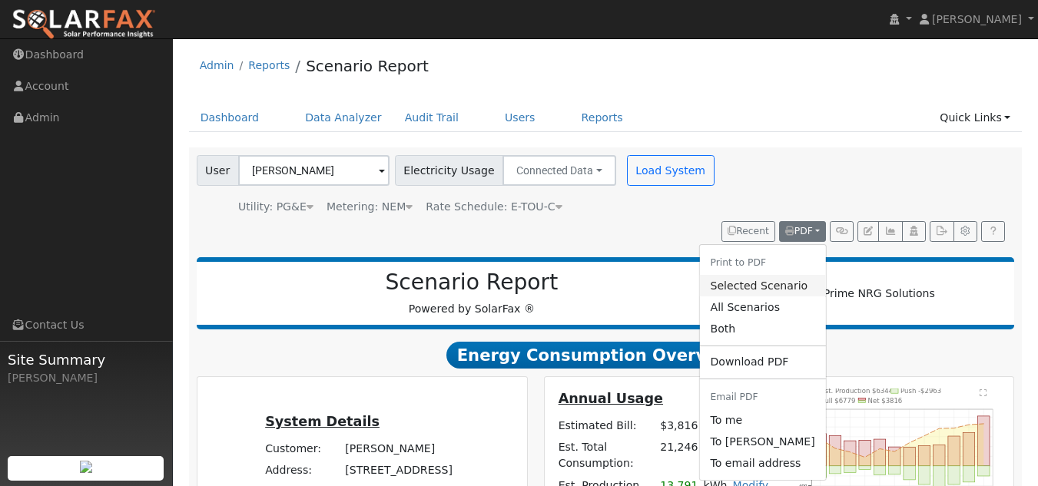
click at [764, 275] on link "Selected Scenario" at bounding box center [762, 286] width 126 height 22
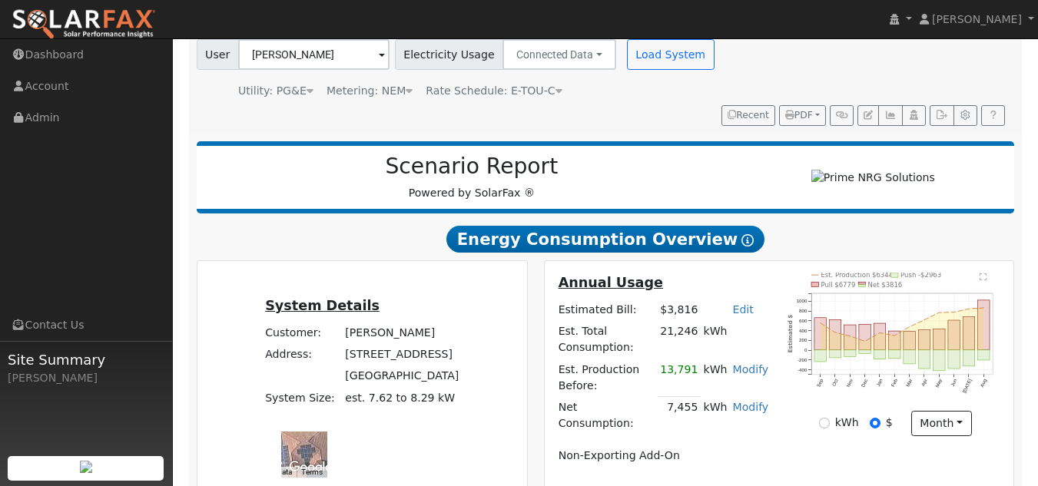
scroll to position [225, 0]
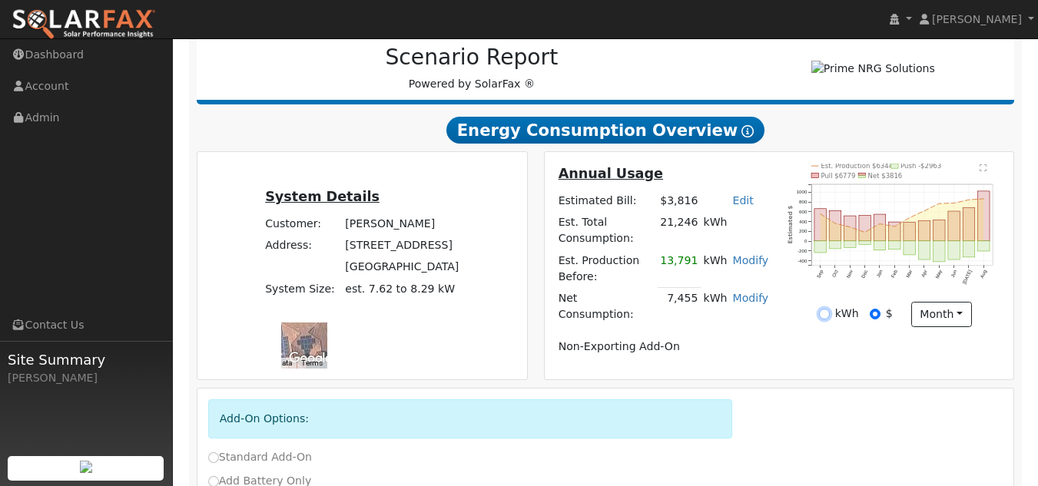
click at [824, 309] on input "kWh" at bounding box center [824, 314] width 11 height 11
radio input "true"
click at [874, 309] on input "$" at bounding box center [875, 314] width 11 height 11
radio input "true"
radio input "false"
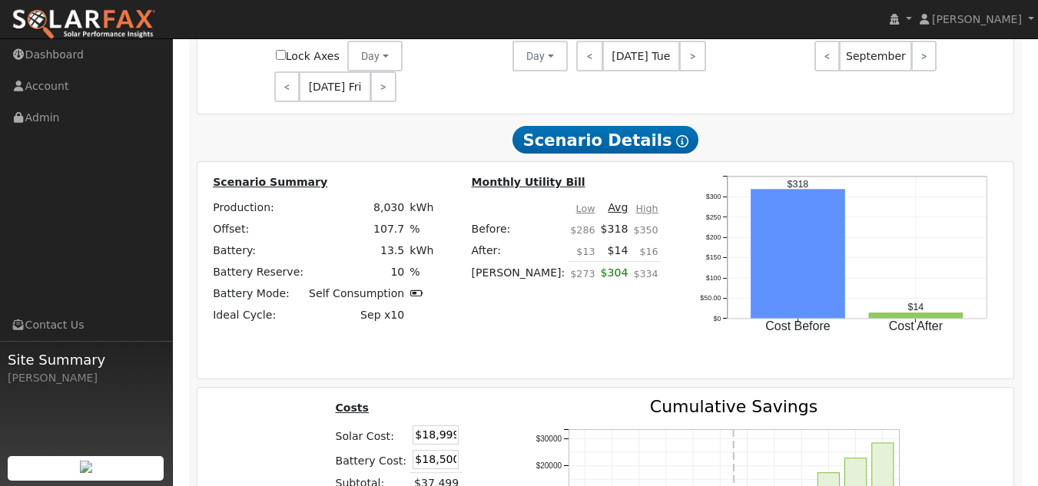
scroll to position [1702, 0]
